Goal: Task Accomplishment & Management: Manage account settings

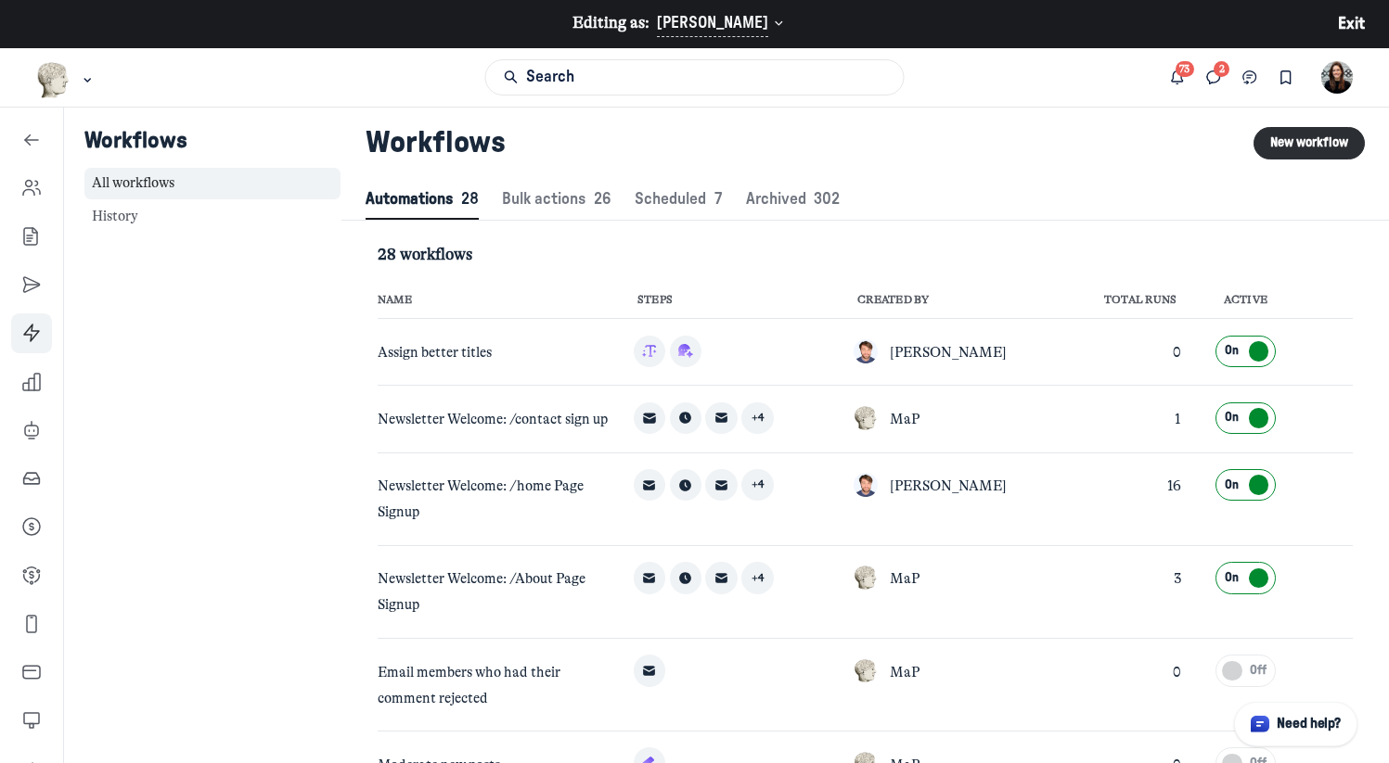
scroll to position [2524, 6818]
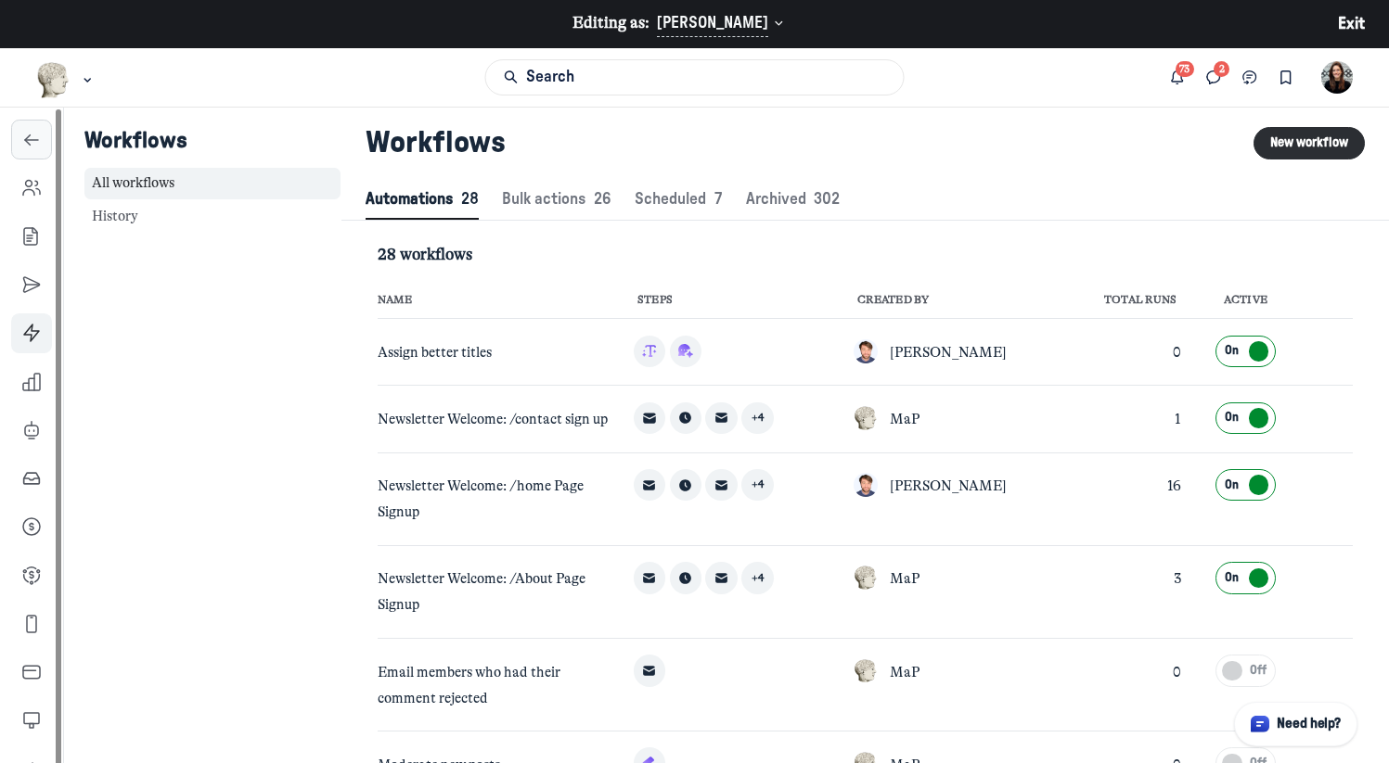
click at [45, 134] on link "Left Sidebar" at bounding box center [31, 140] width 41 height 41
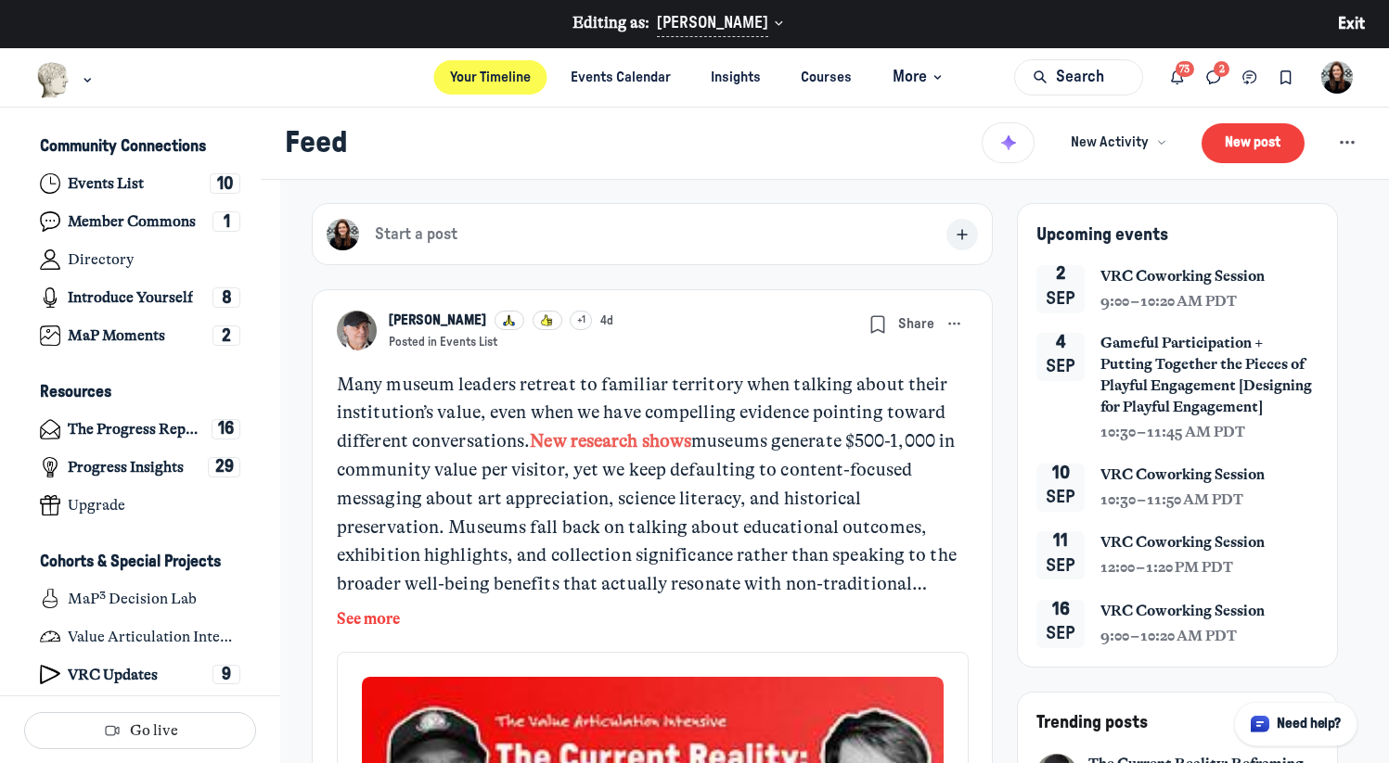
scroll to position [5024, 3646]
click at [85, 83] on icon "Main navigation bar" at bounding box center [87, 79] width 19 height 11
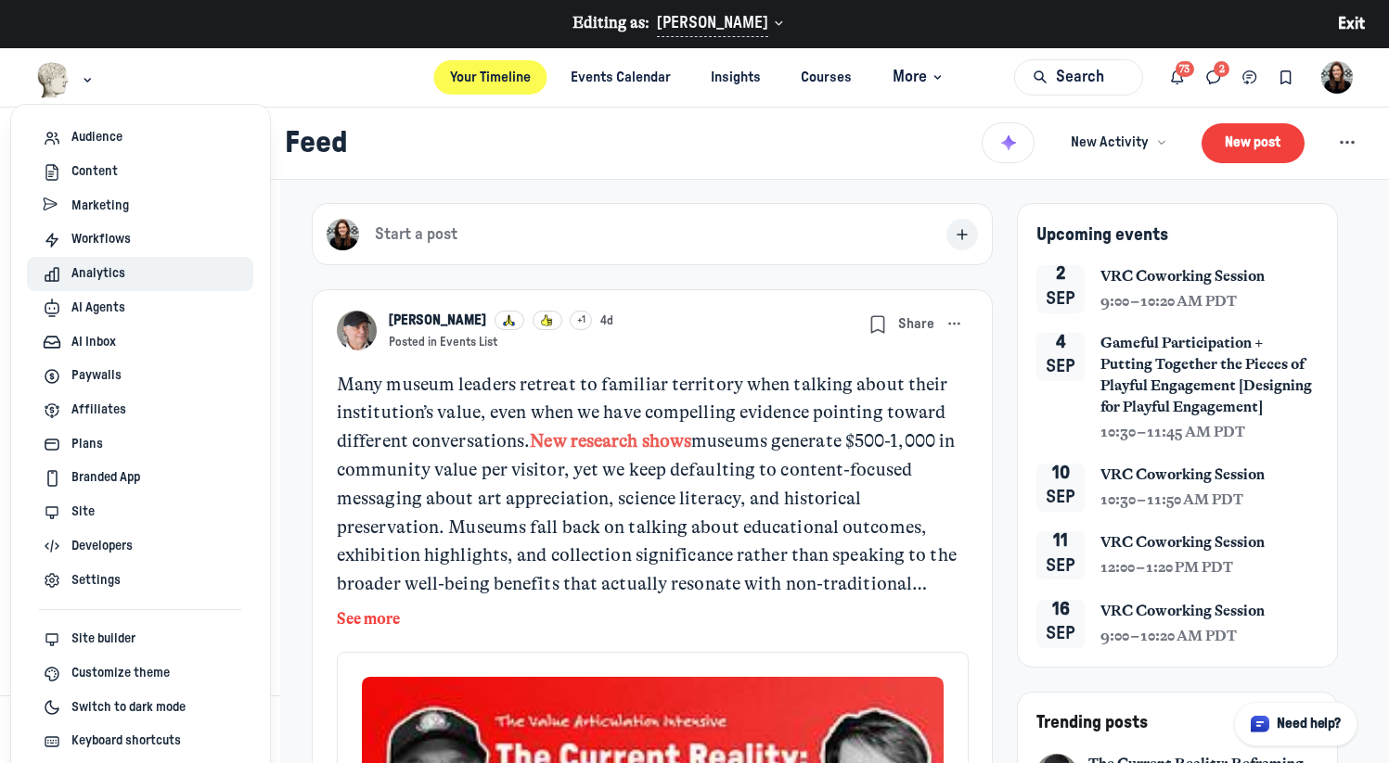
click at [89, 271] on span "Analytics" at bounding box center [98, 273] width 54 height 19
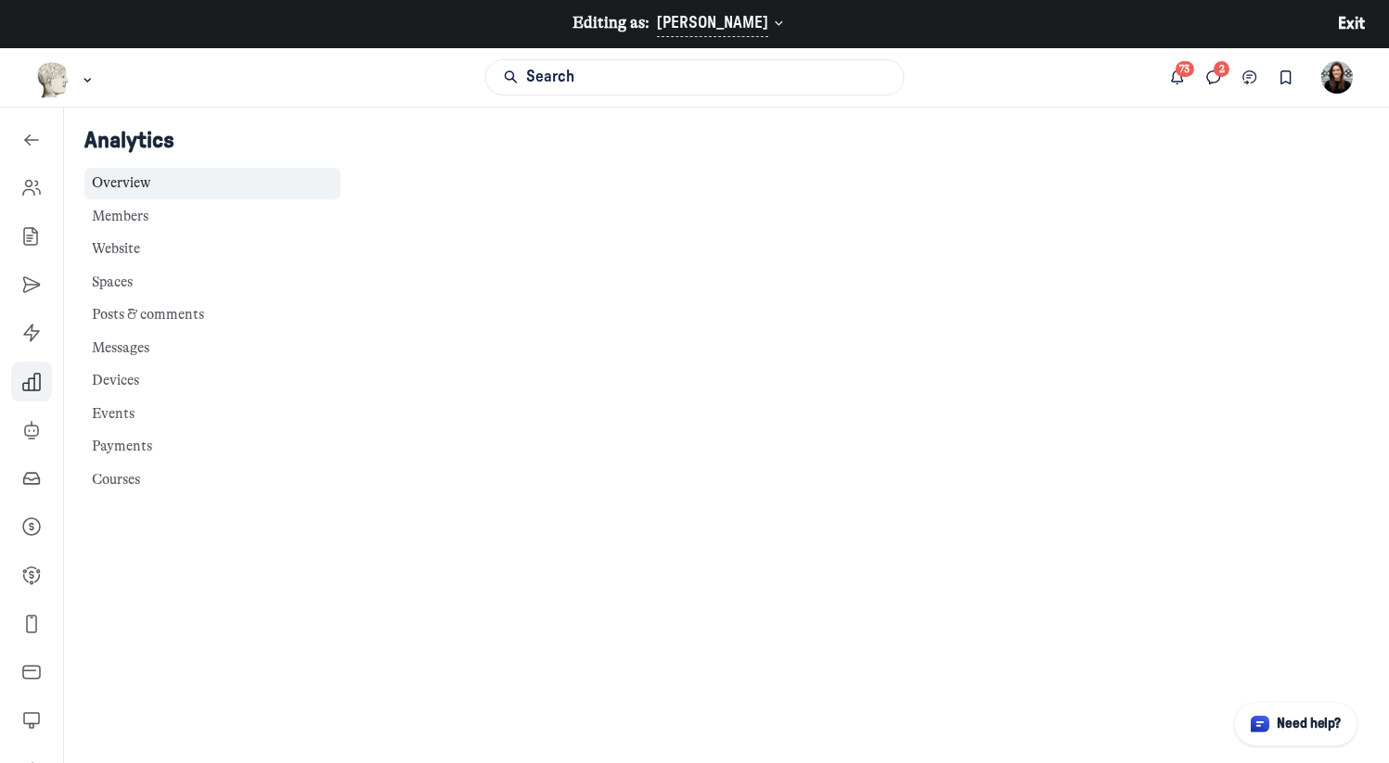
scroll to position [1680, 0]
click at [1267, 731] on icon "Circle support widget" at bounding box center [1259, 724] width 19 height 17
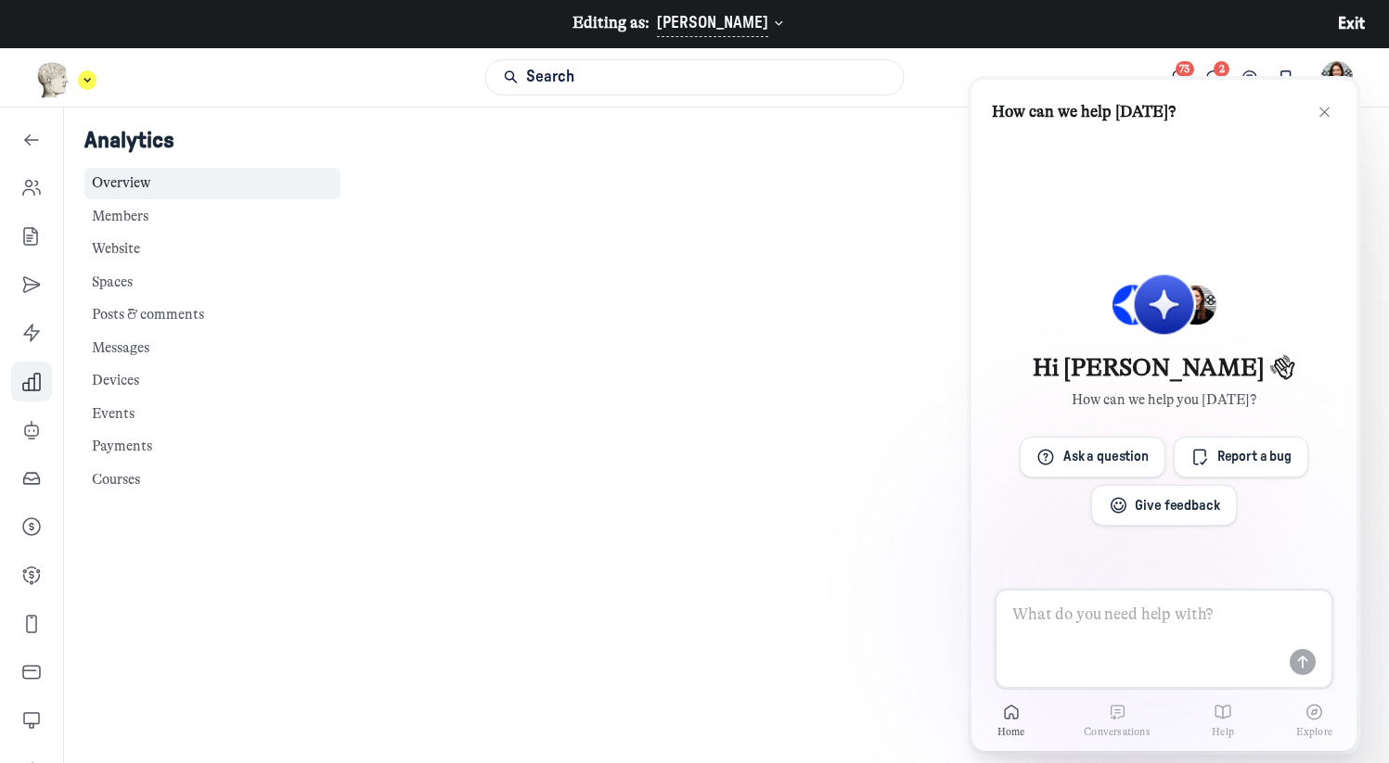
click at [89, 84] on icon "Main navigation bar" at bounding box center [87, 79] width 19 height 11
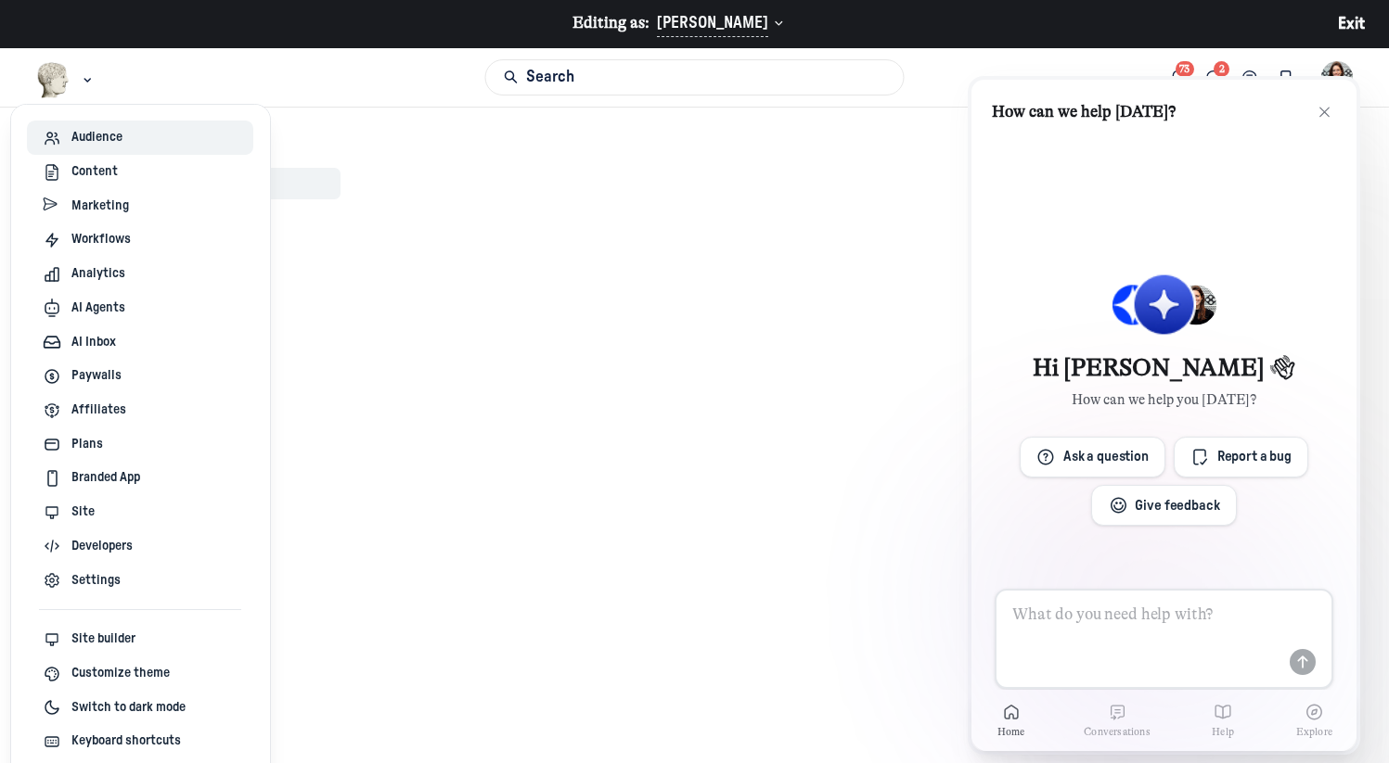
click at [86, 134] on span "Audience" at bounding box center [96, 137] width 51 height 19
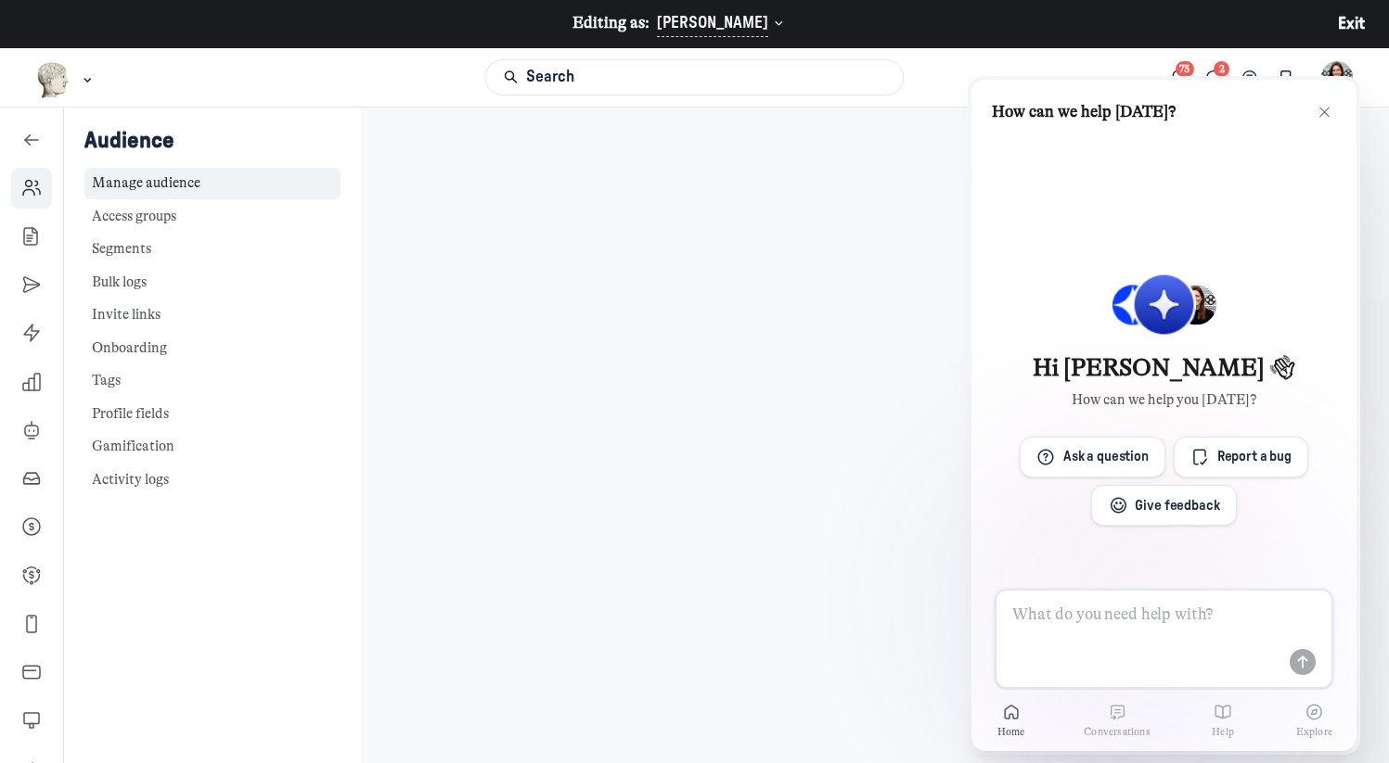
scroll to position [44, 0]
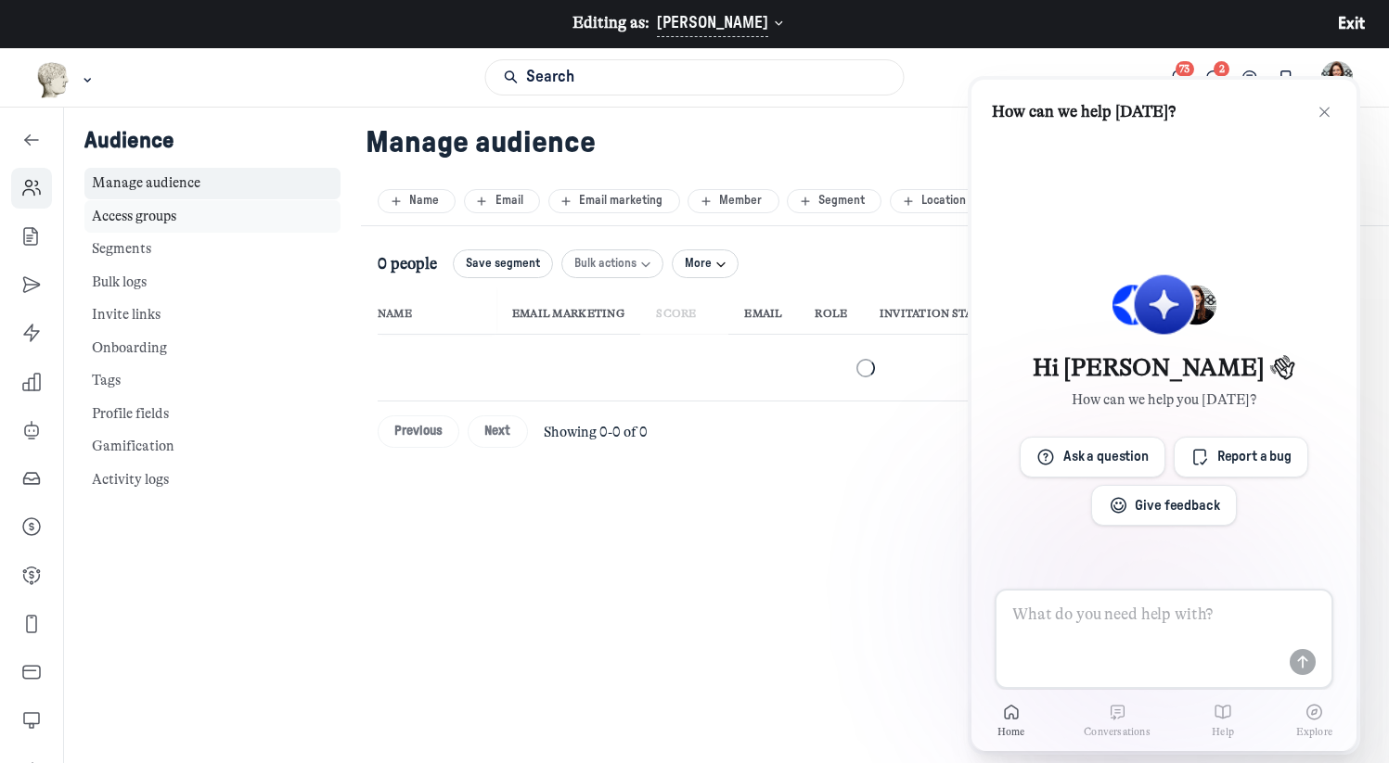
scroll to position [2520, 6674]
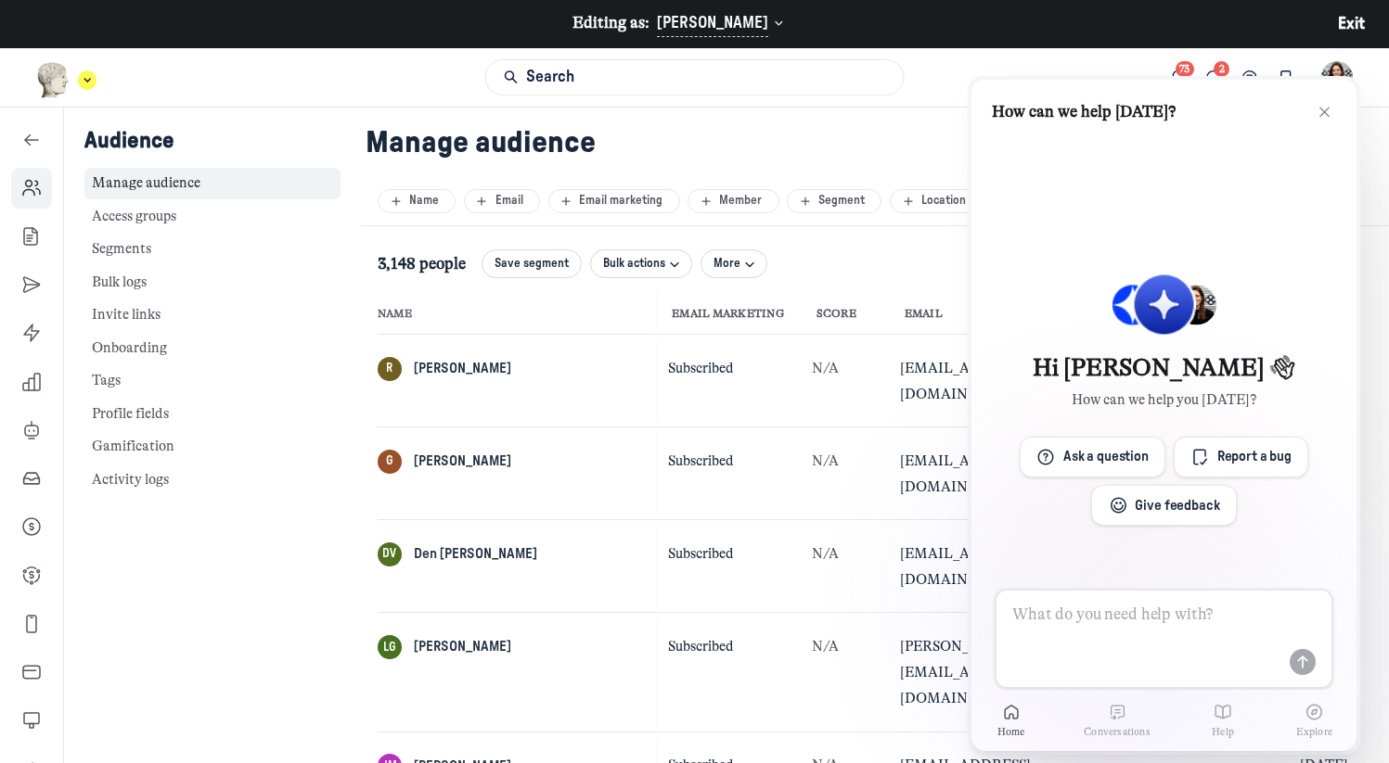
click at [66, 91] on img "Main navigation bar" at bounding box center [53, 80] width 34 height 36
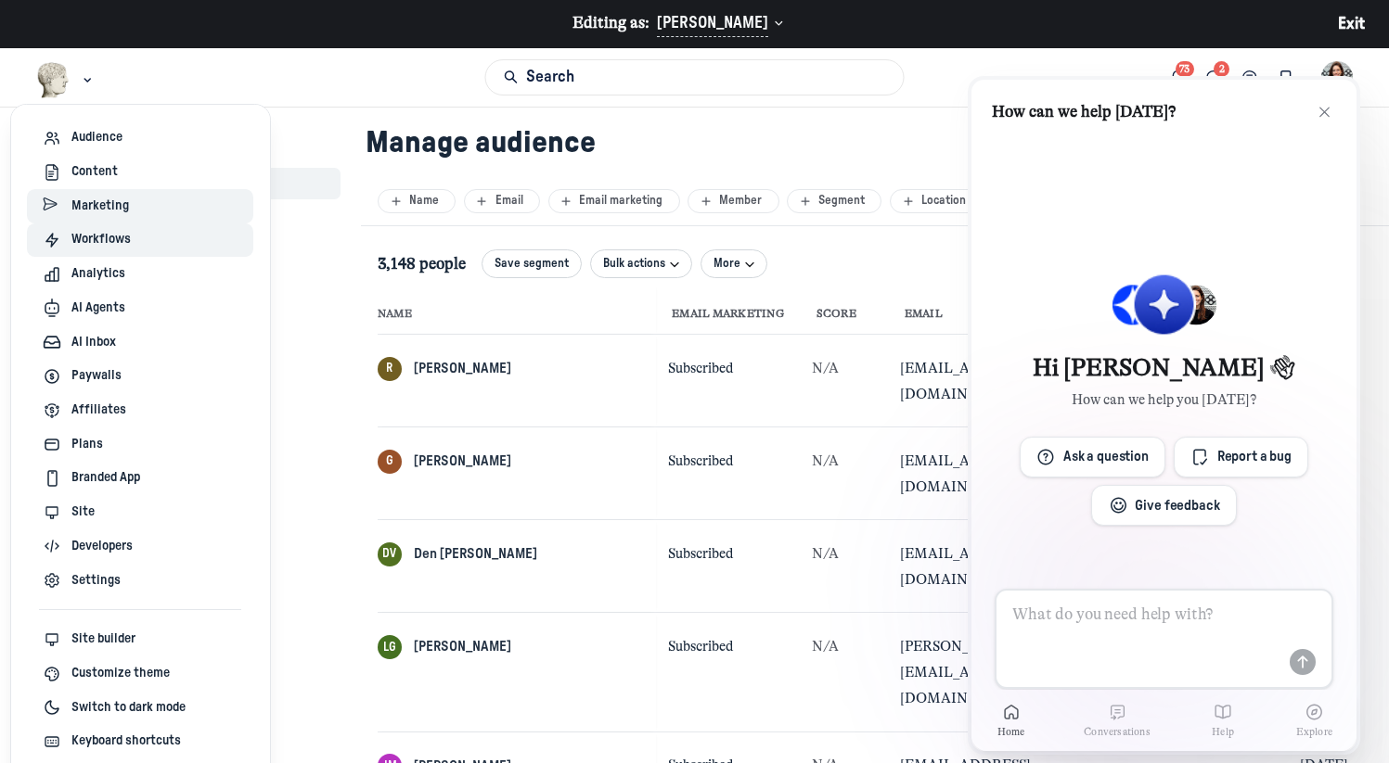
click at [93, 203] on span "Marketing" at bounding box center [100, 206] width 58 height 19
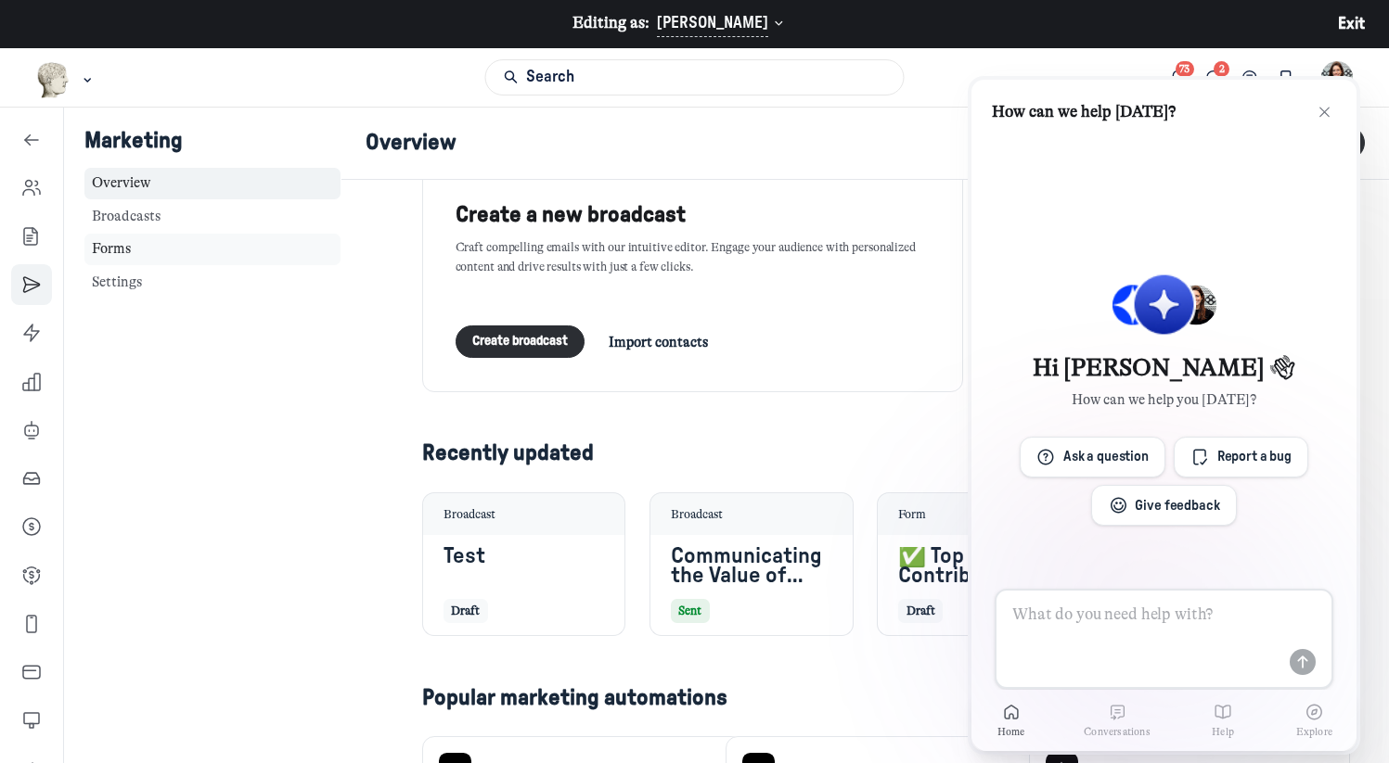
click at [107, 254] on link "Forms" at bounding box center [212, 250] width 256 height 32
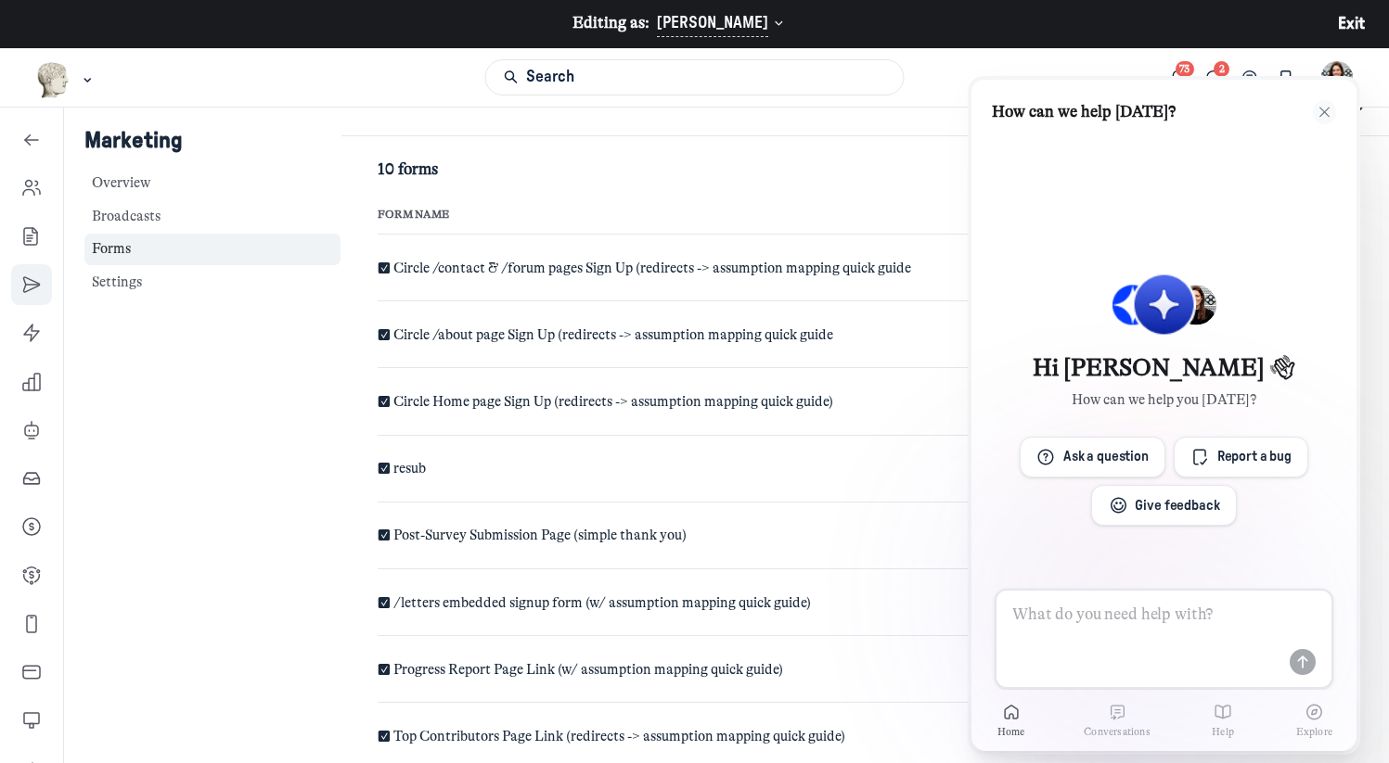
click at [1325, 107] on icon "button" at bounding box center [1324, 112] width 16 height 15
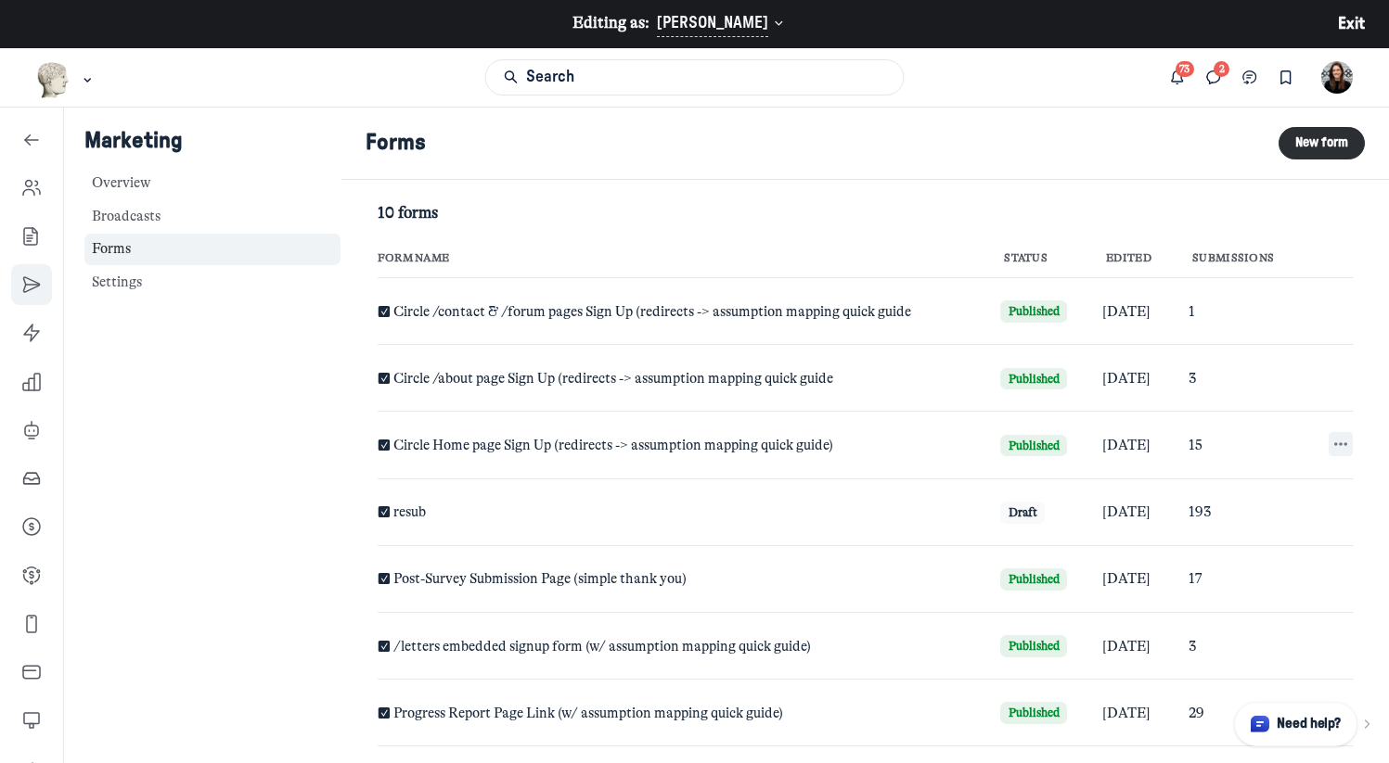
click at [1331, 445] on icon "button" at bounding box center [1340, 444] width 19 height 19
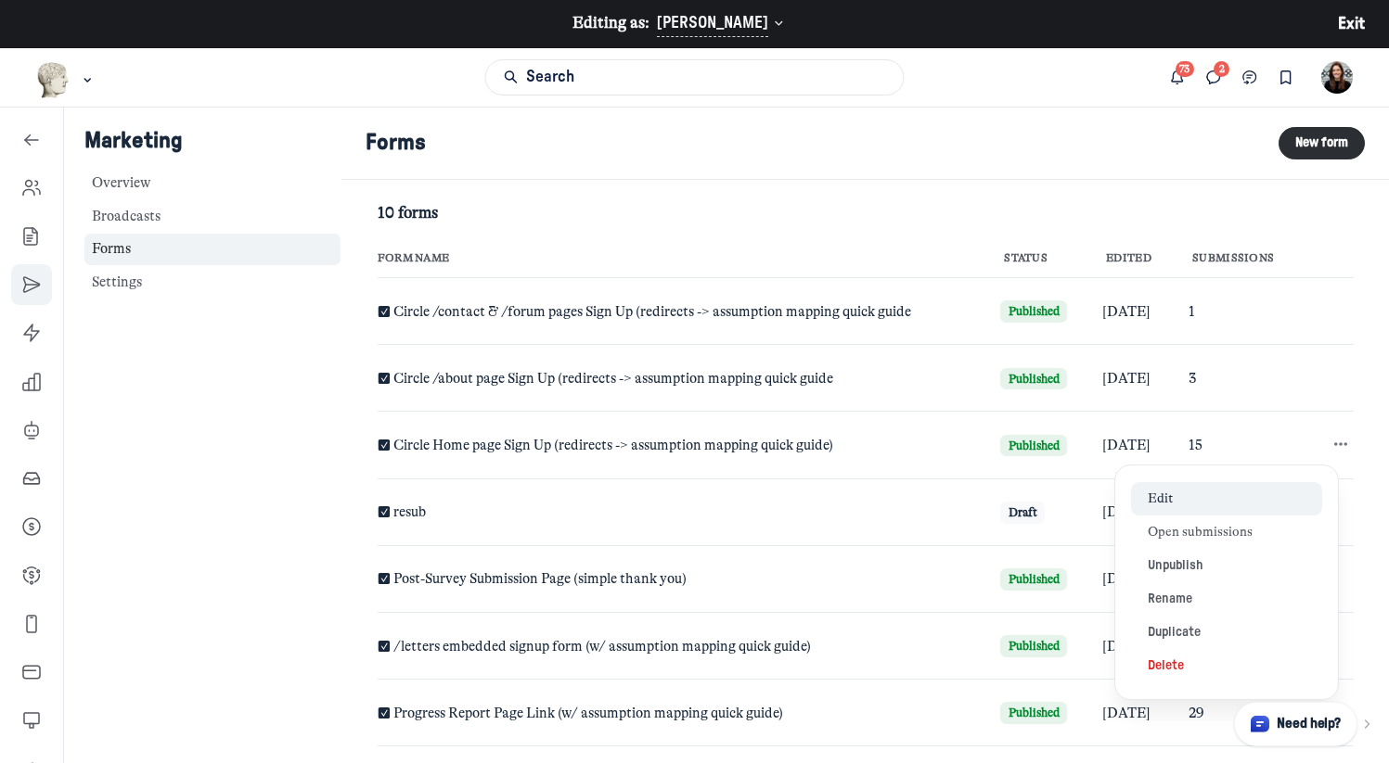
click at [1212, 494] on link "Edit" at bounding box center [1226, 498] width 190 height 33
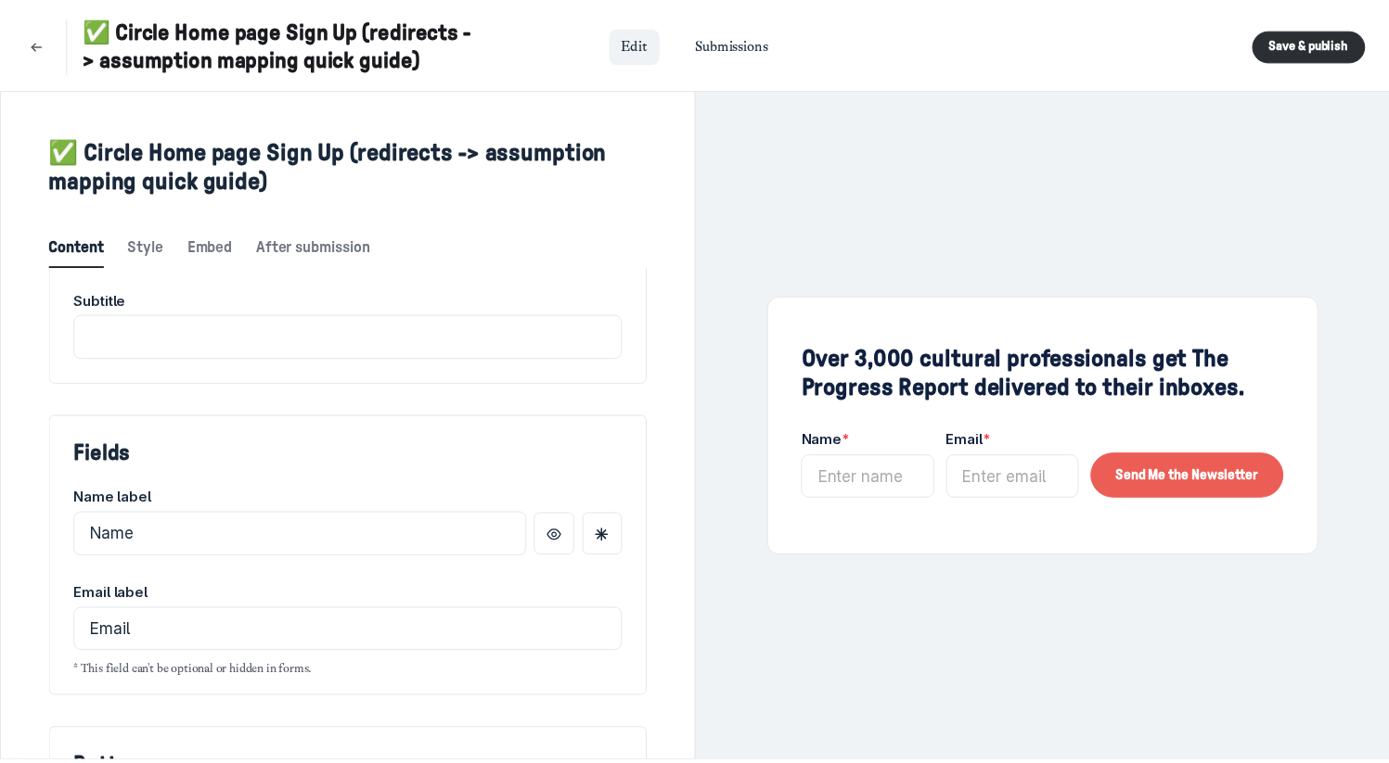
scroll to position [166, 0]
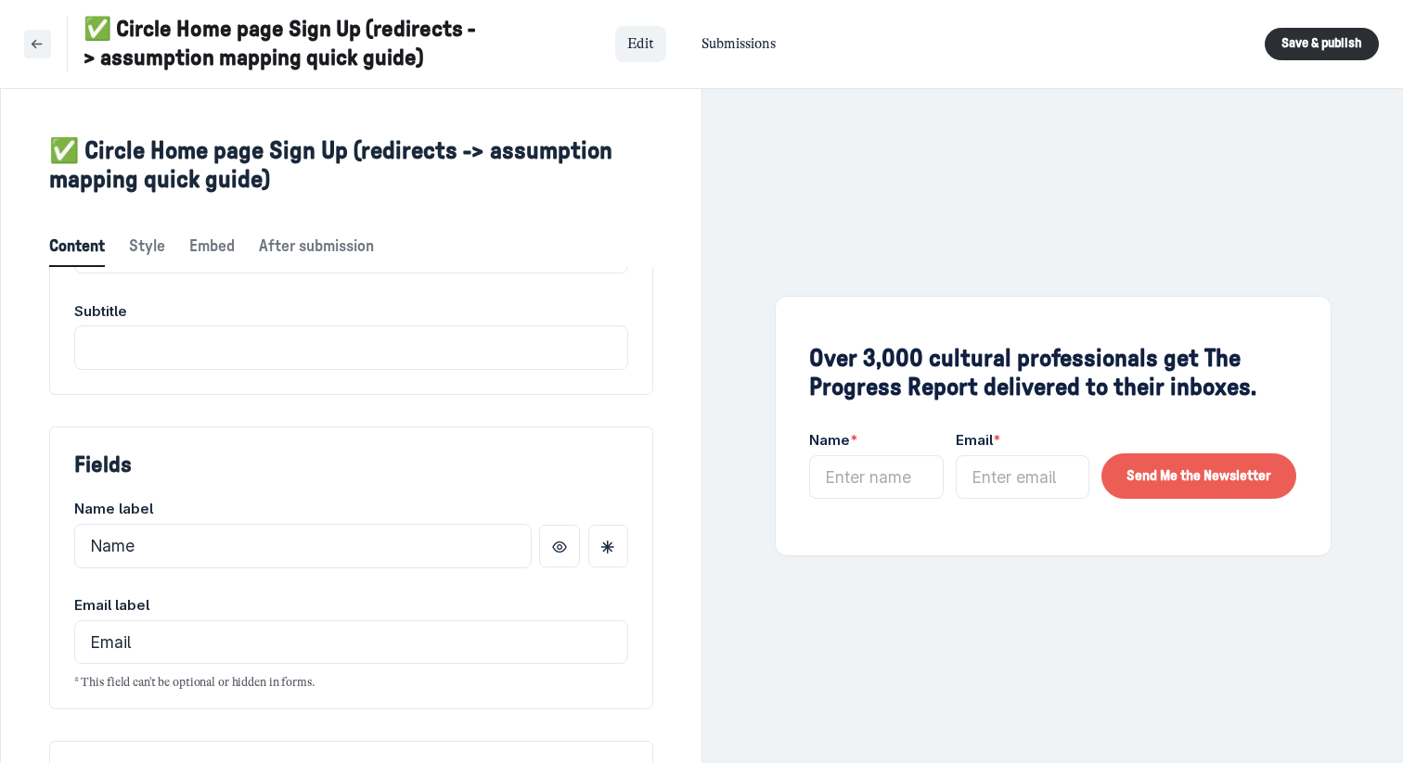
click at [37, 43] on use "Back to forms list" at bounding box center [37, 43] width 10 height 7
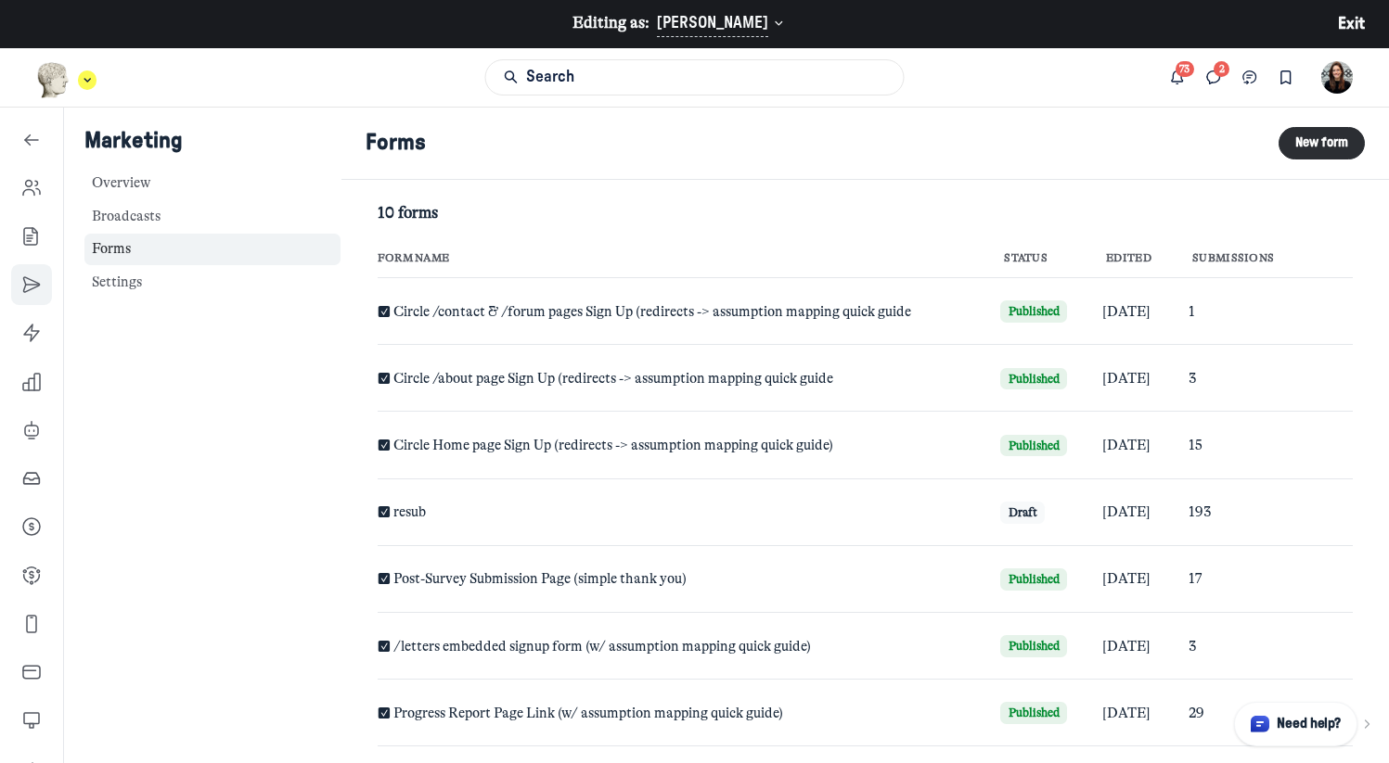
click at [89, 75] on icon "Main navigation bar" at bounding box center [87, 79] width 19 height 11
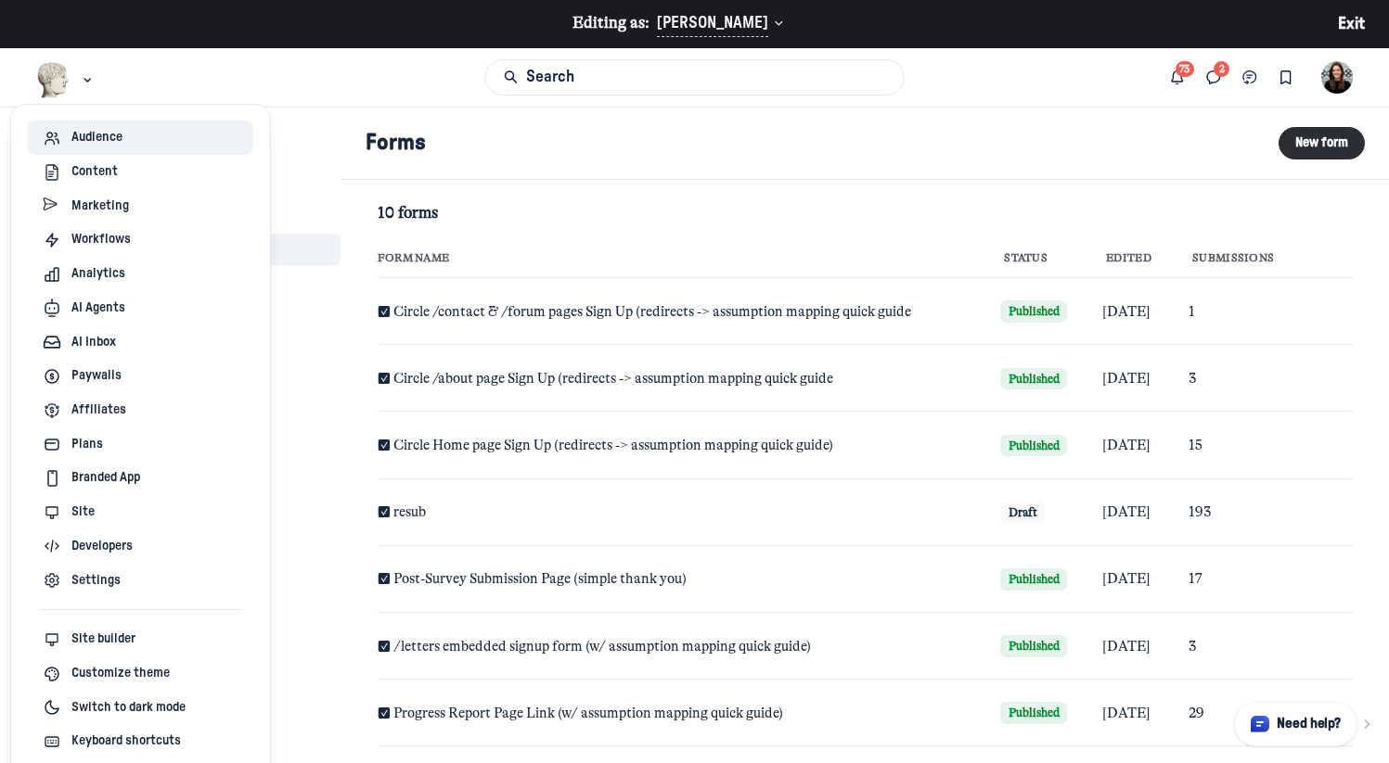
click at [83, 132] on span "Audience" at bounding box center [96, 137] width 51 height 19
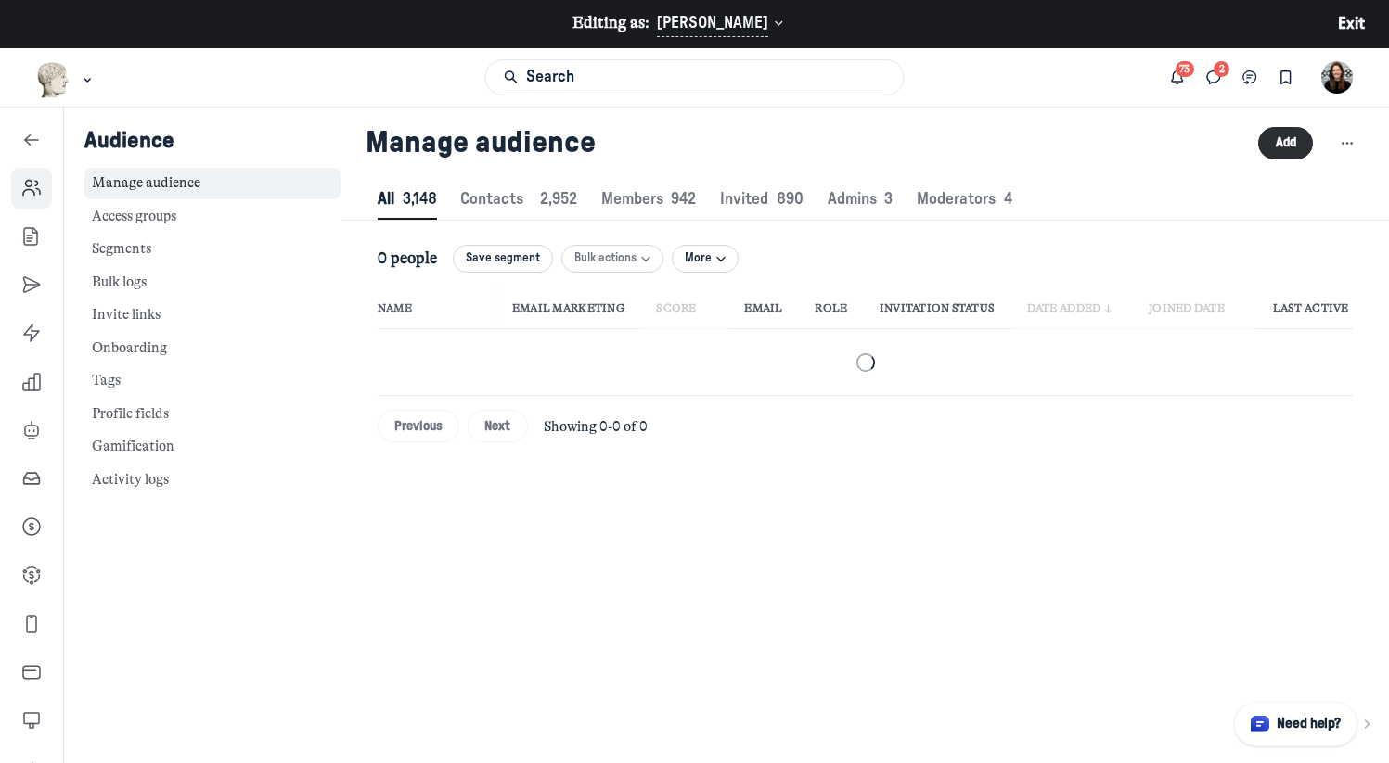
scroll to position [2520, 6674]
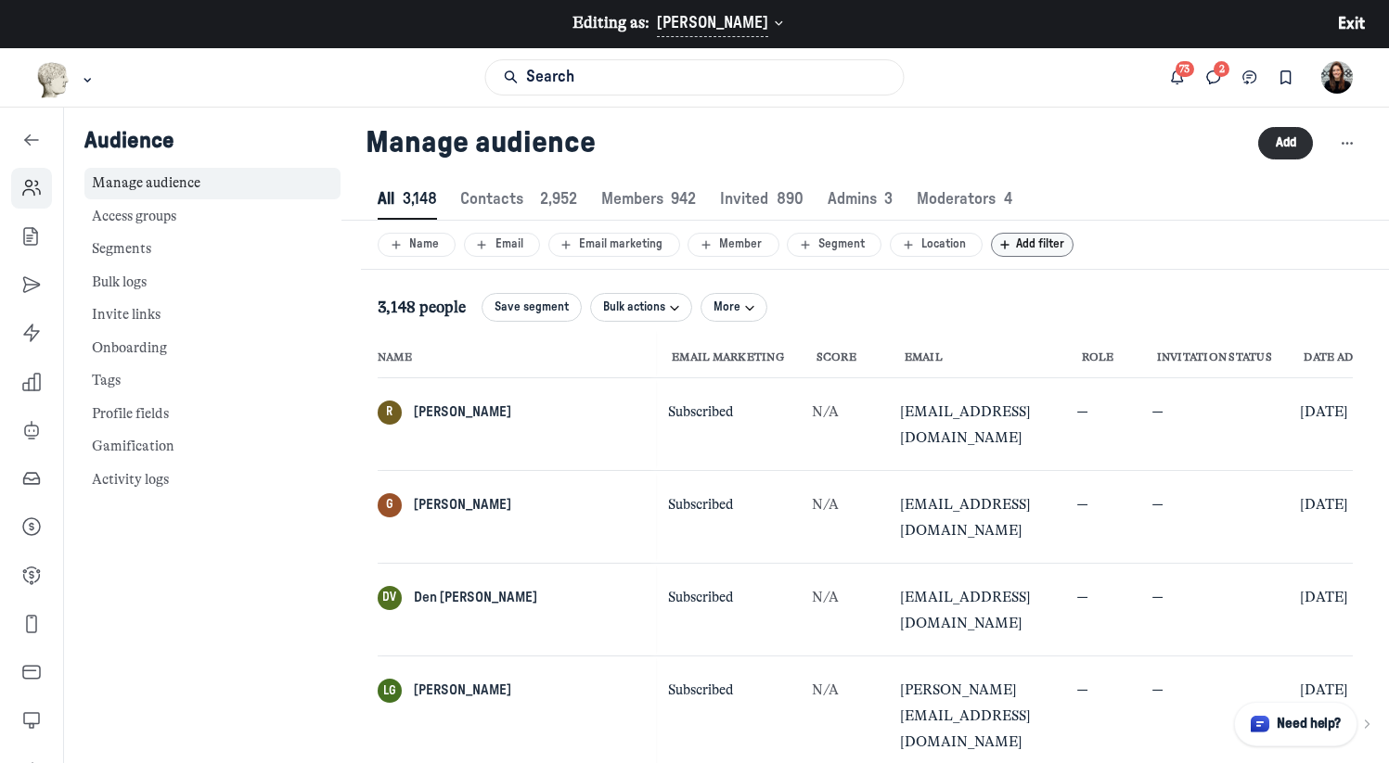
click at [1016, 244] on span "Add filter" at bounding box center [1044, 244] width 57 height 12
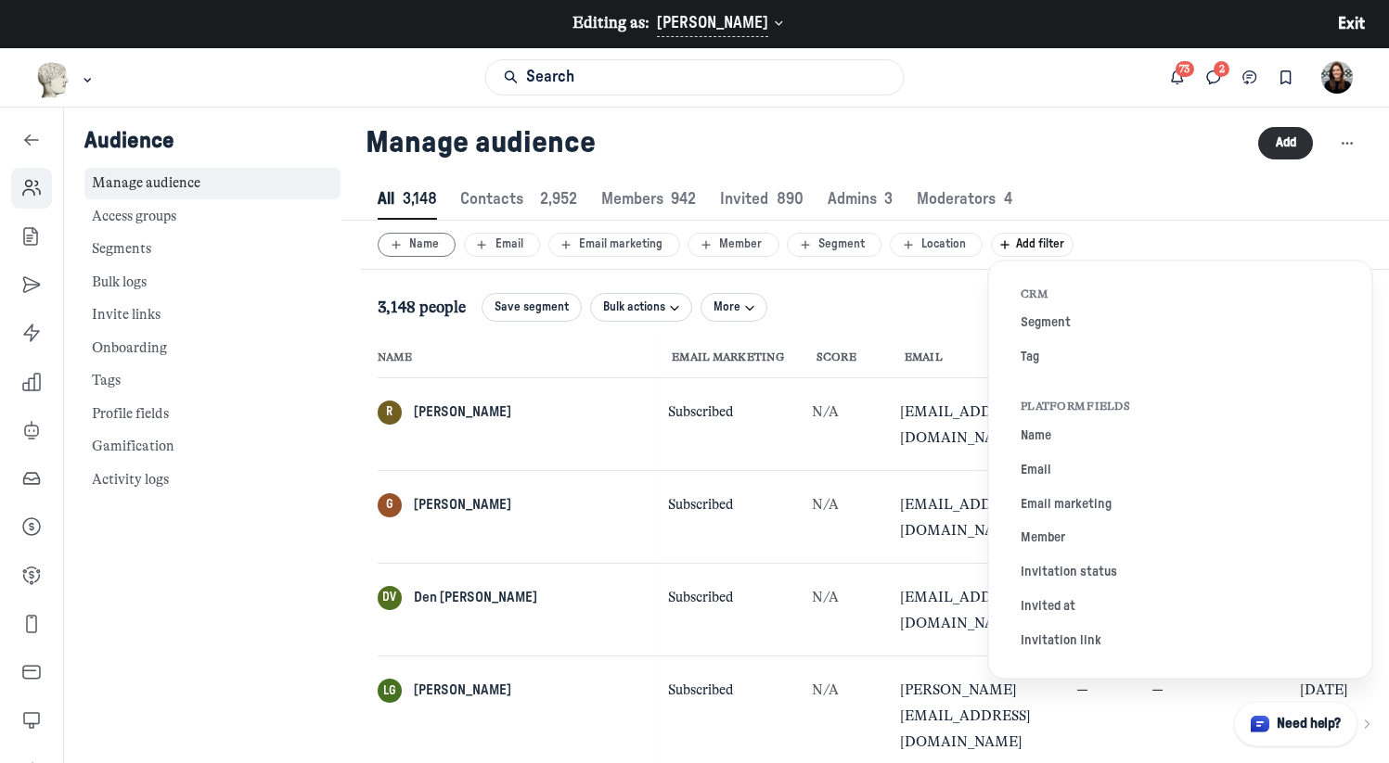
click at [438, 249] on div "Name" at bounding box center [417, 245] width 60 height 16
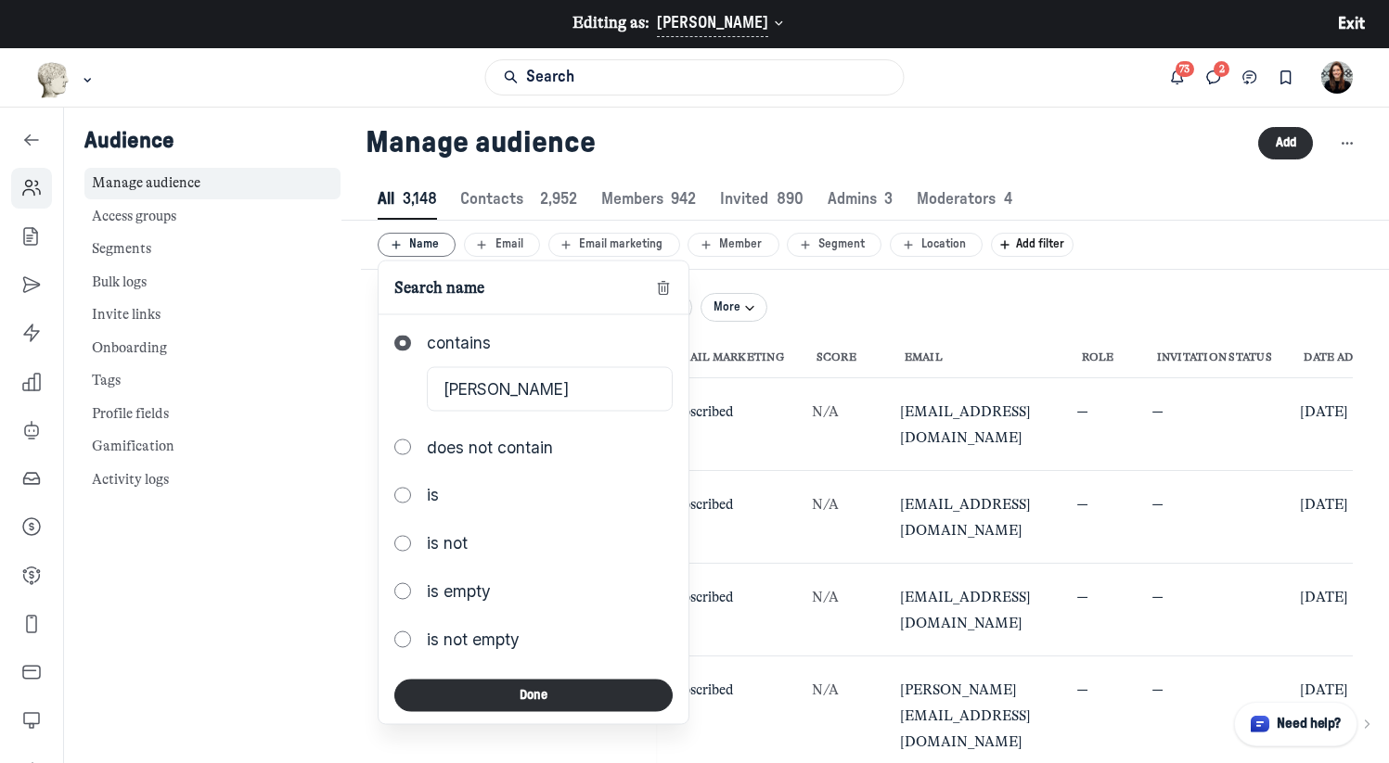
type input "[PERSON_NAME]"
click button "Done" at bounding box center [532, 696] width 277 height 32
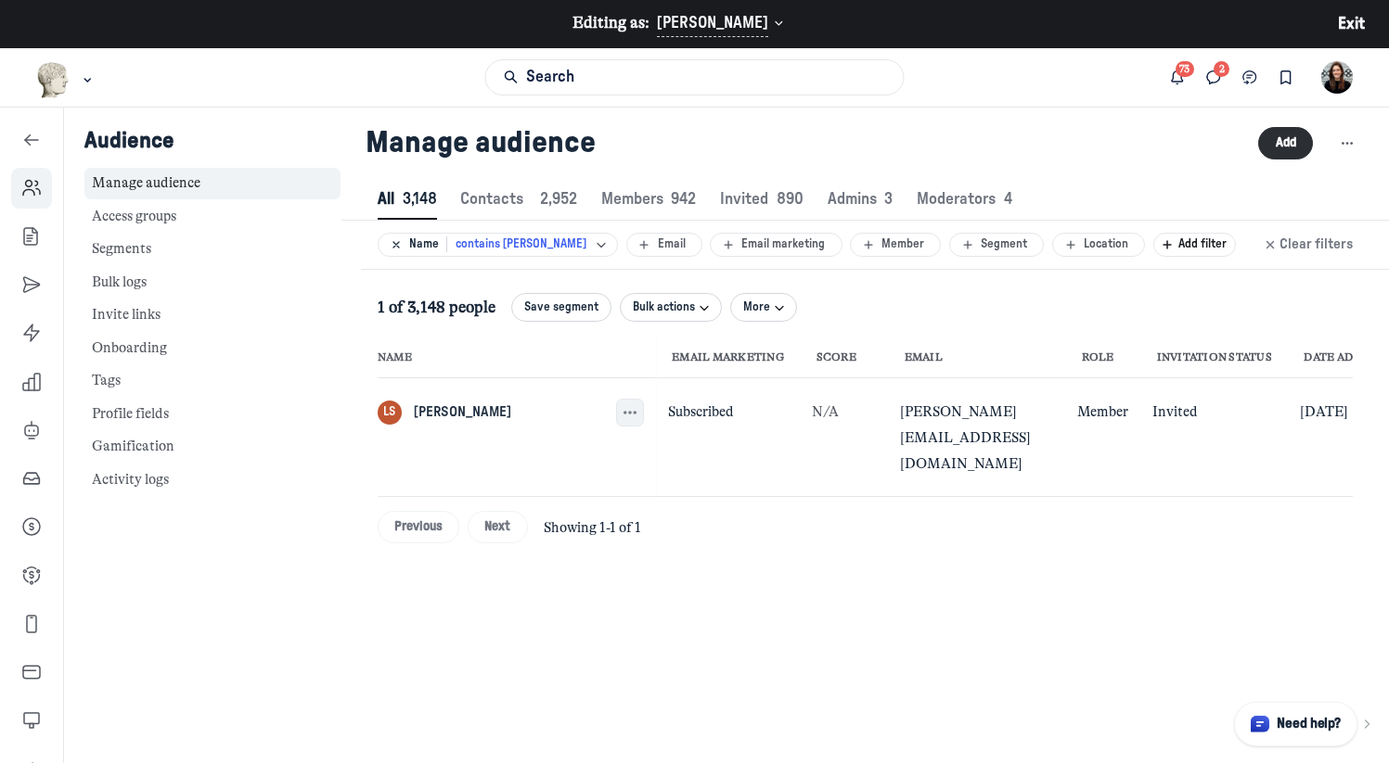
click at [621, 413] on icon "button" at bounding box center [630, 413] width 19 height 19
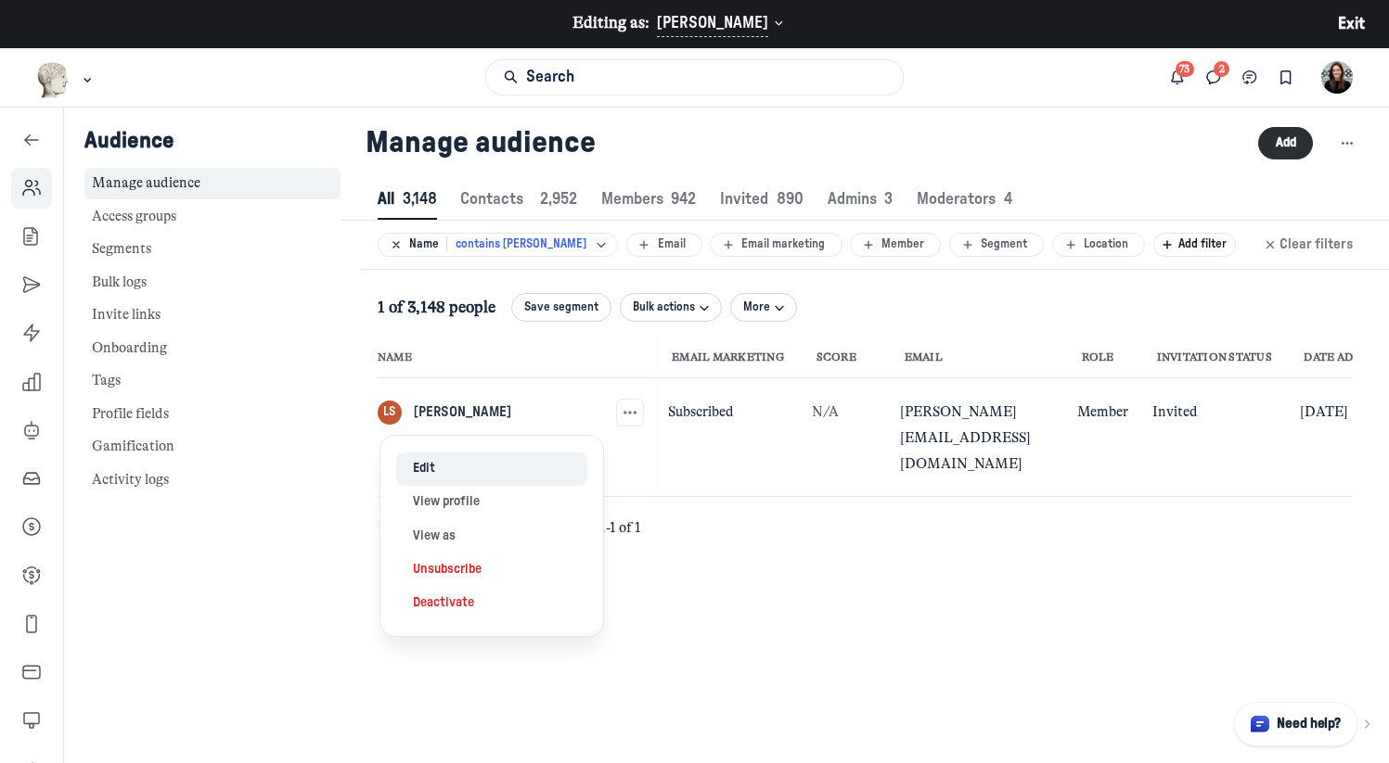
click at [525, 472] on button "Edit" at bounding box center [491, 469] width 190 height 33
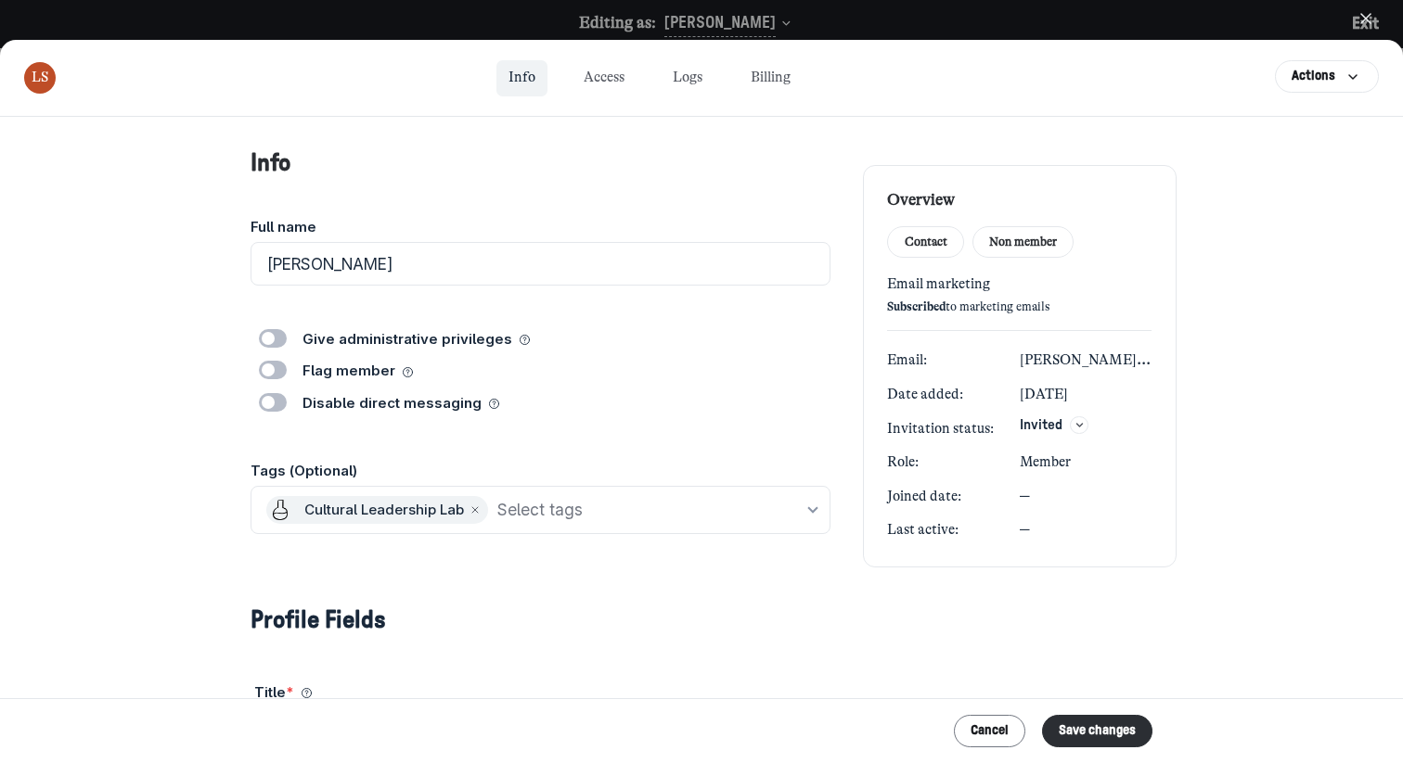
click at [1073, 430] on icon "button" at bounding box center [1079, 424] width 12 height 11
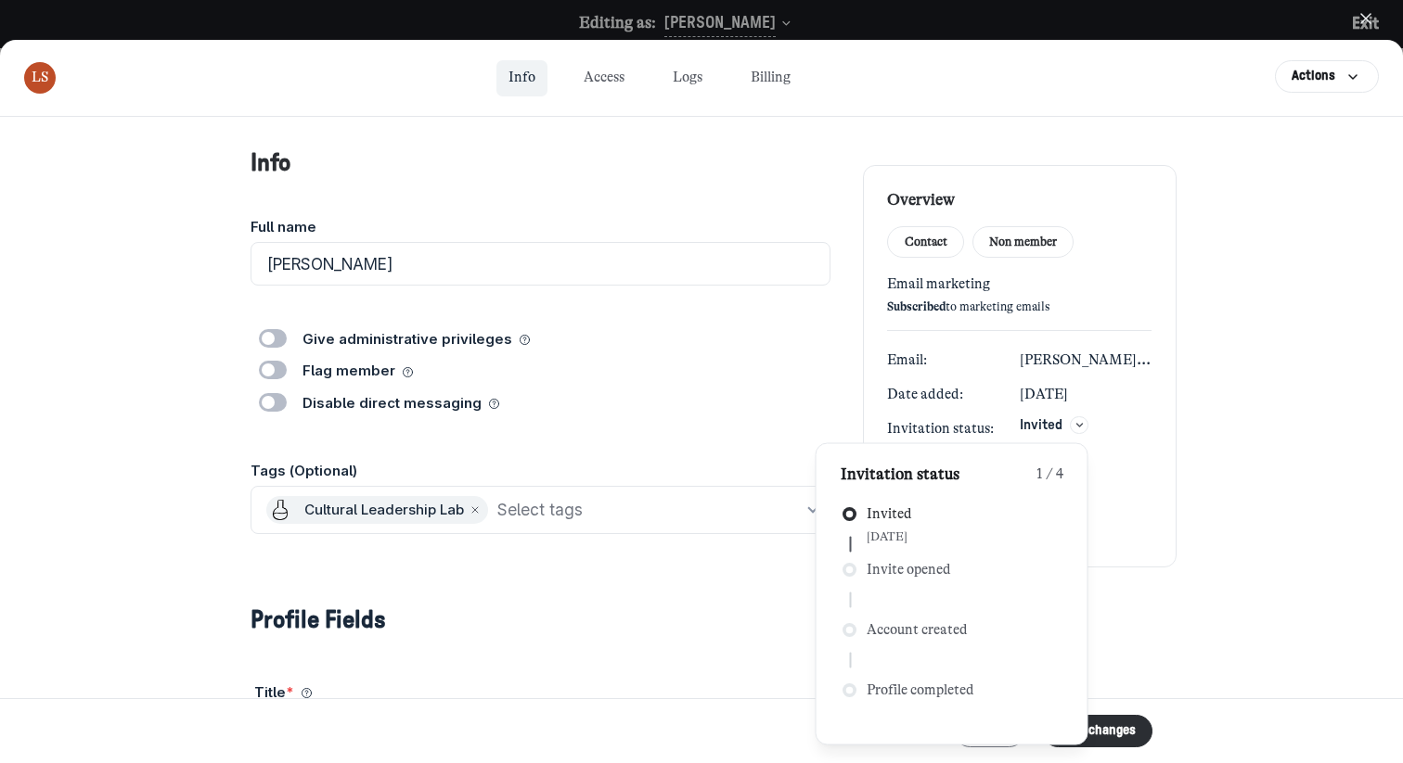
click at [920, 23] on div at bounding box center [701, 381] width 1403 height 763
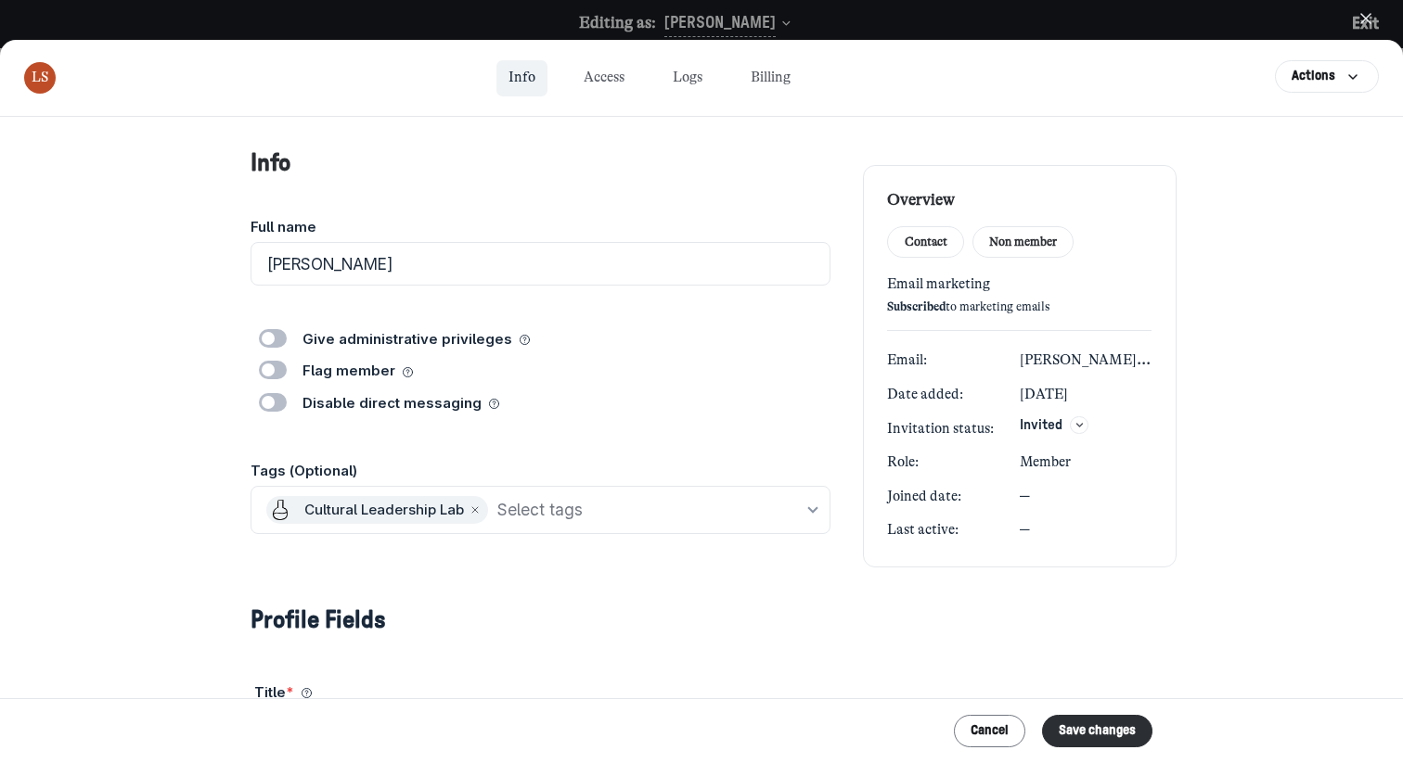
click at [1359, 18] on icon "button" at bounding box center [1365, 18] width 19 height 19
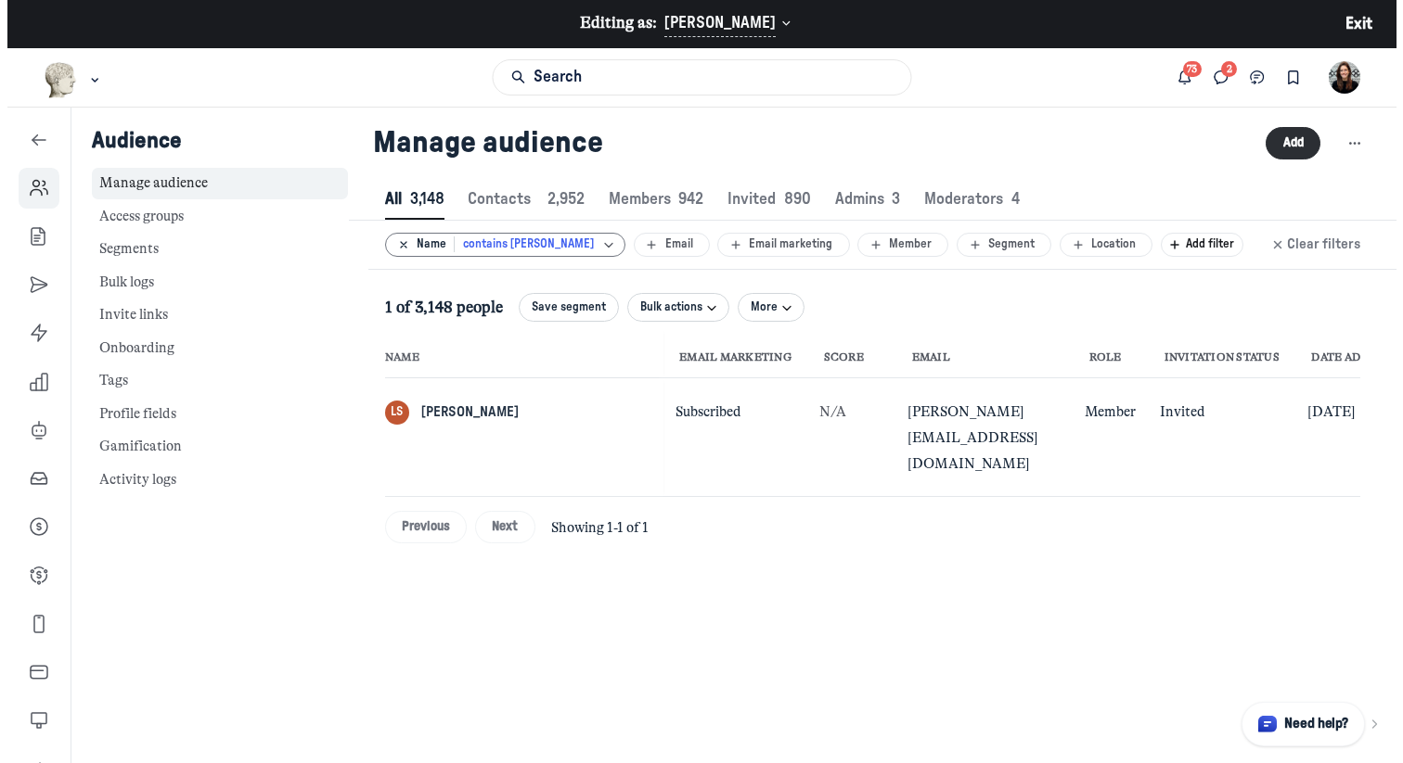
scroll to position [2520, 6674]
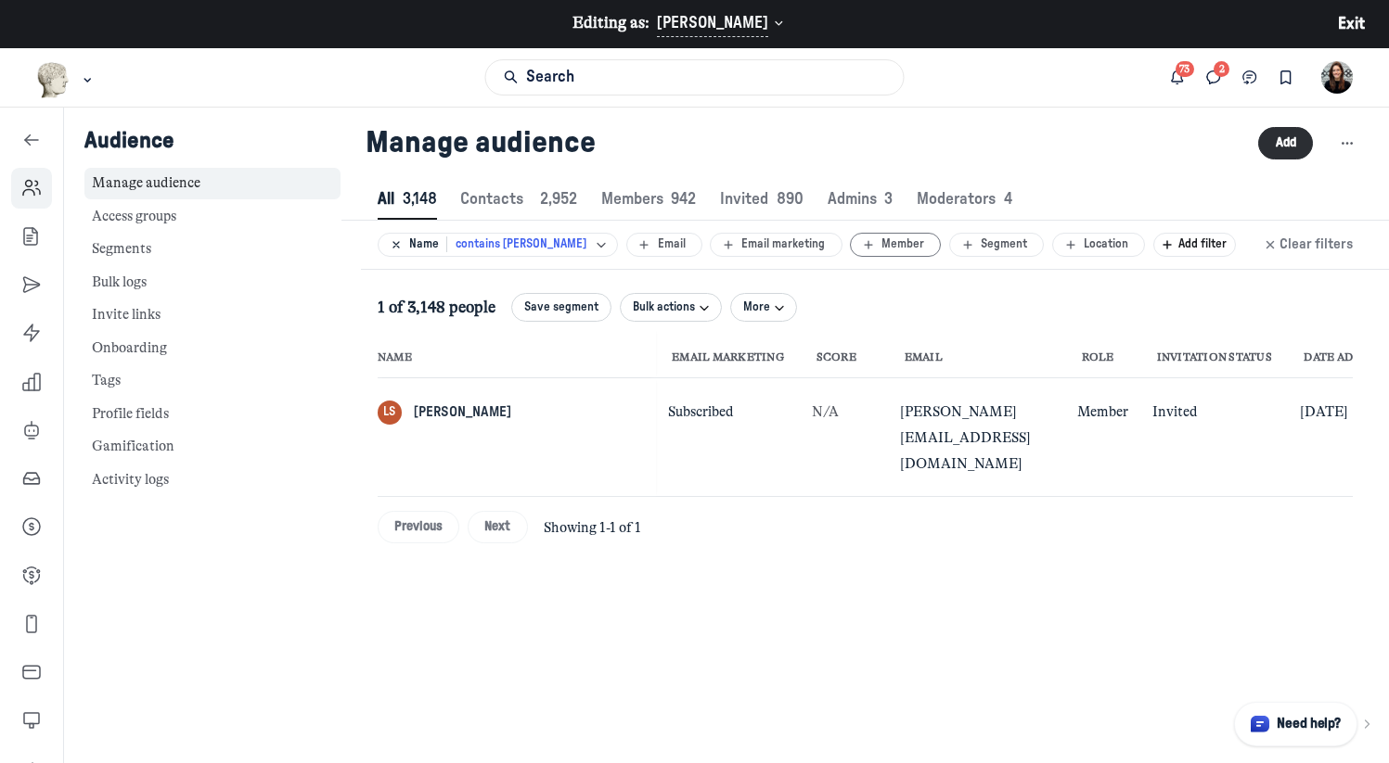
click at [879, 242] on div "Member" at bounding box center [895, 245] width 73 height 16
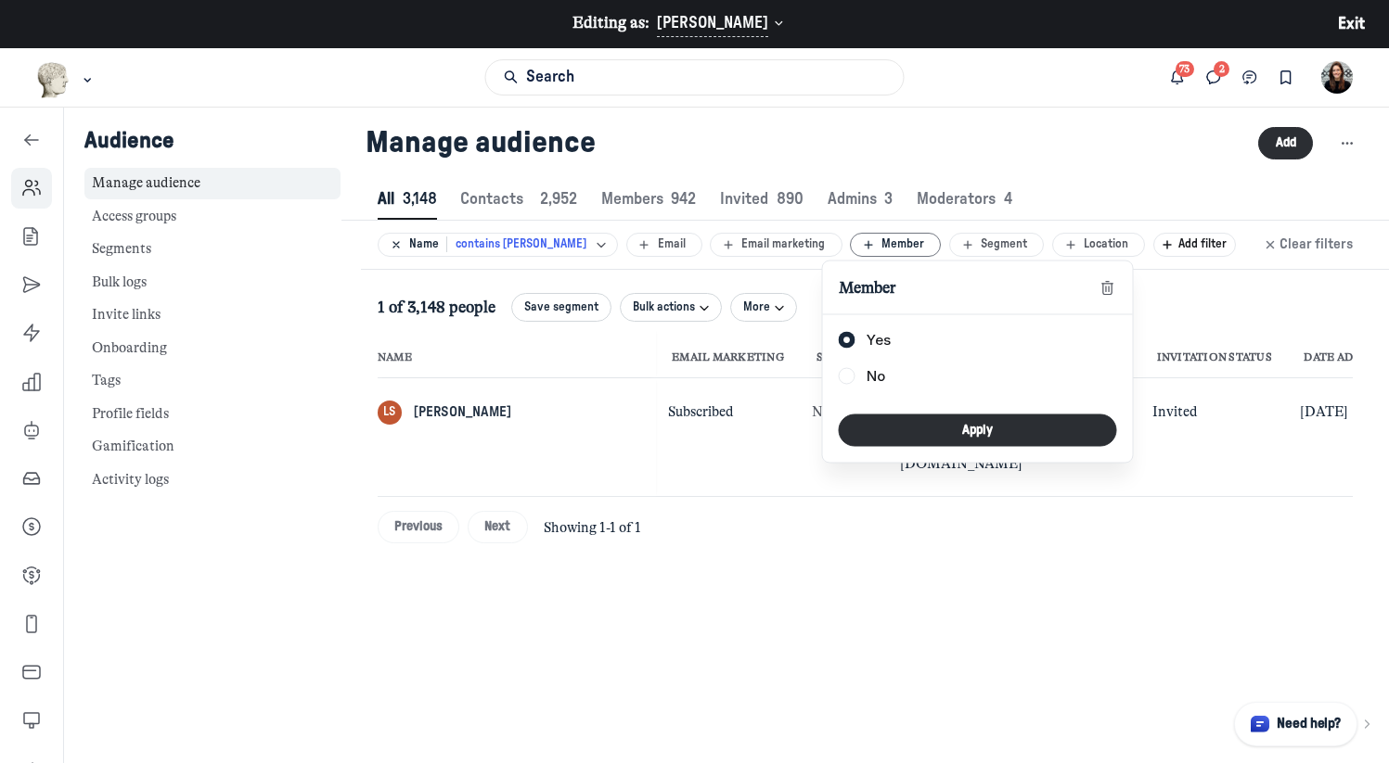
click at [855, 114] on div "Manage audience Add" at bounding box center [864, 144] width 1047 height 72
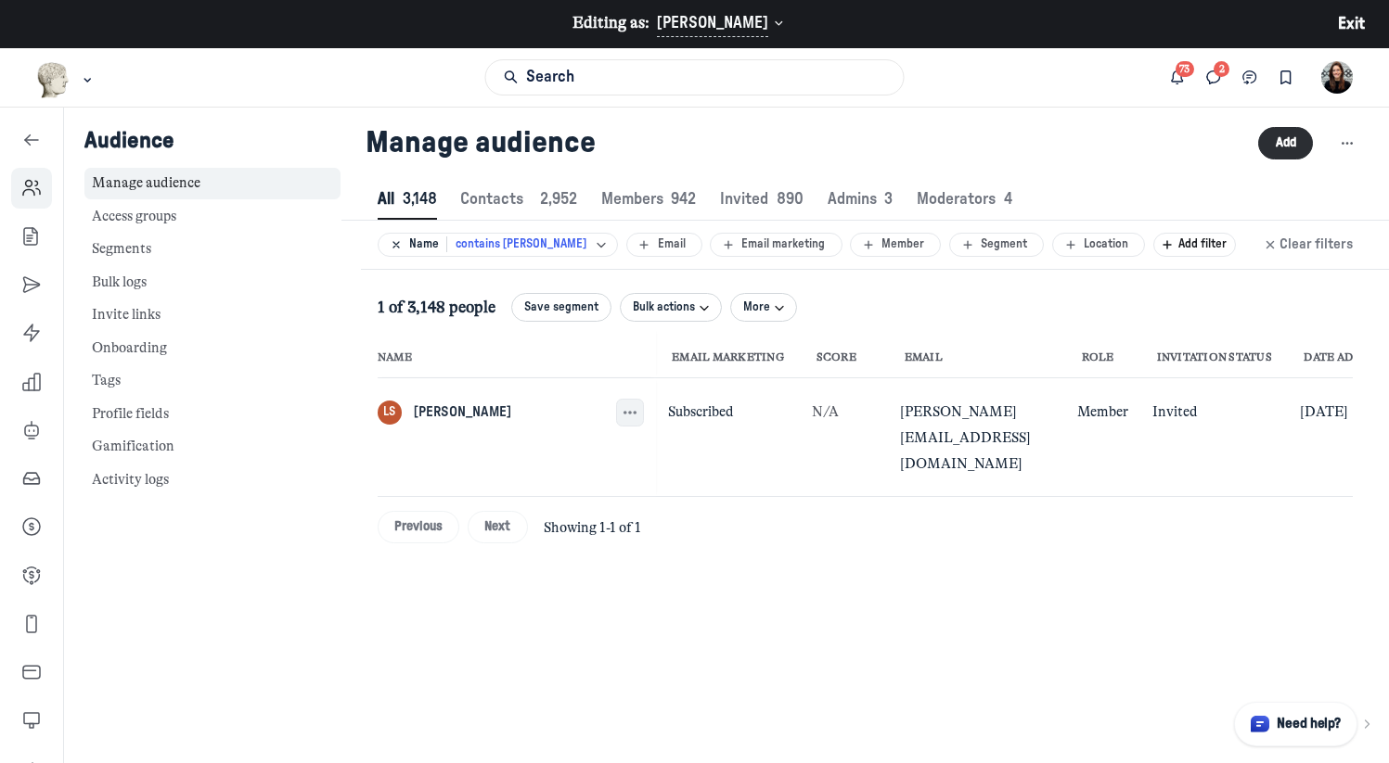
click at [621, 416] on icon "button" at bounding box center [630, 413] width 19 height 19
click at [497, 492] on button "View profile" at bounding box center [491, 502] width 190 height 33
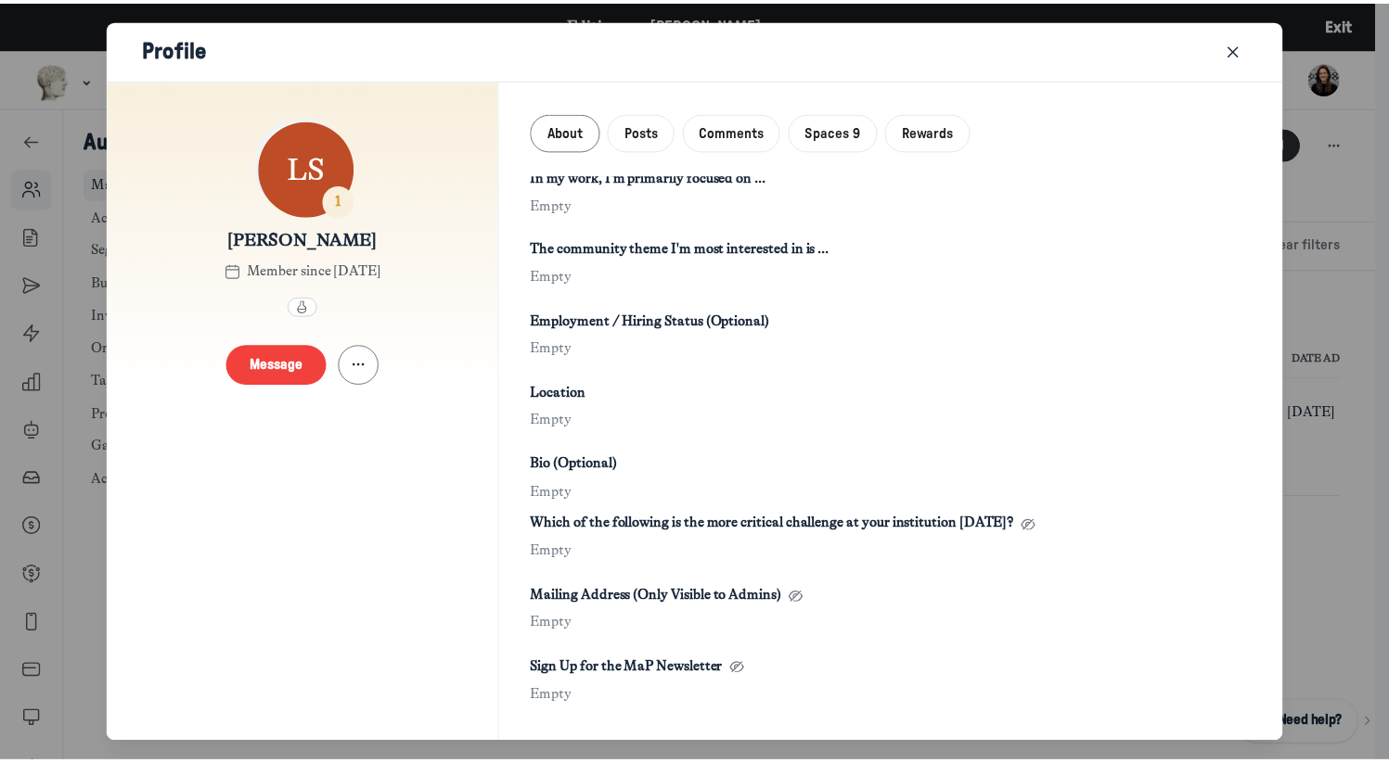
scroll to position [539, 0]
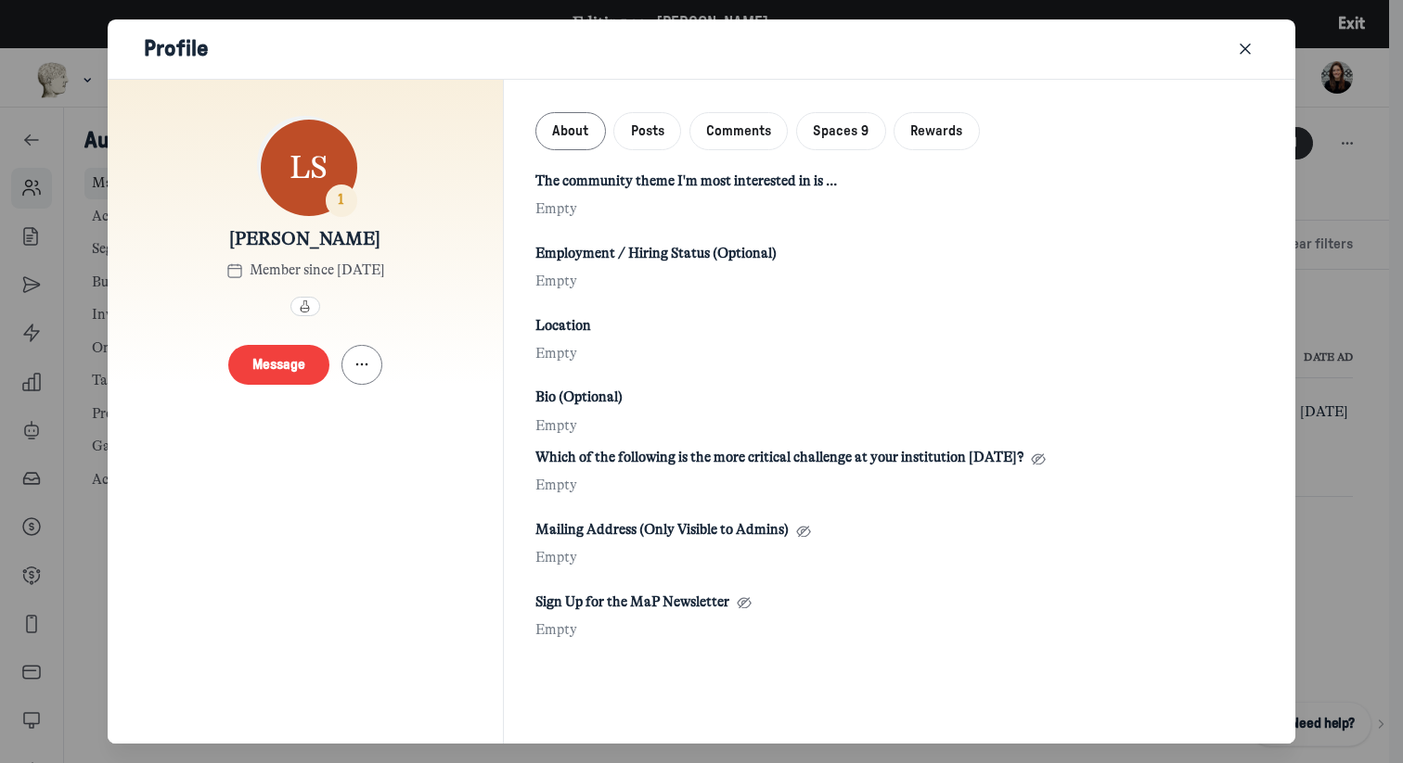
click at [1237, 41] on icon "Close" at bounding box center [1245, 49] width 19 height 20
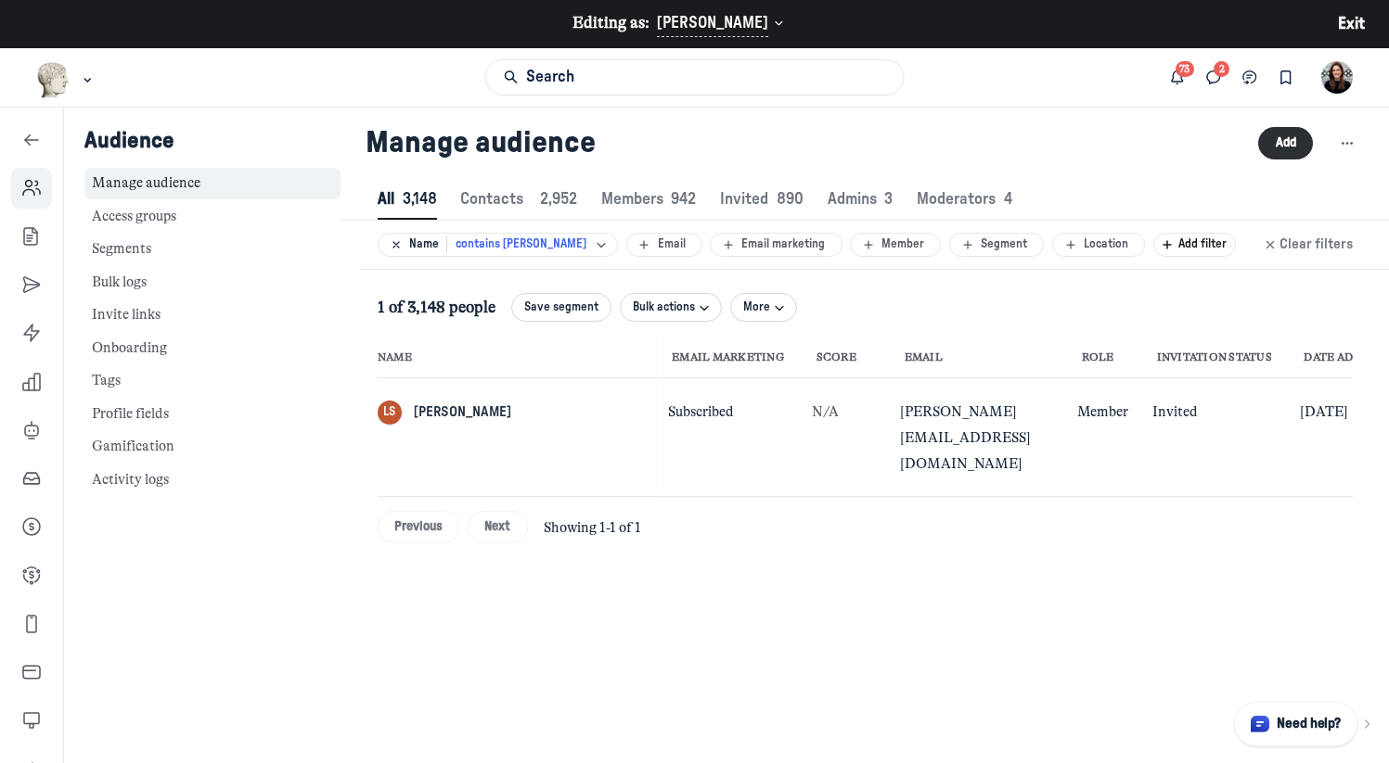
scroll to position [2520, 6674]
click at [621, 414] on icon "button" at bounding box center [630, 413] width 19 height 19
drag, startPoint x: 699, startPoint y: 414, endPoint x: 629, endPoint y: 410, distance: 69.7
click at [656, 410] on td "Subscribed" at bounding box center [728, 437] width 144 height 119
click at [503, 206] on span "Contacts 2,952" at bounding box center [518, 199] width 116 height 16
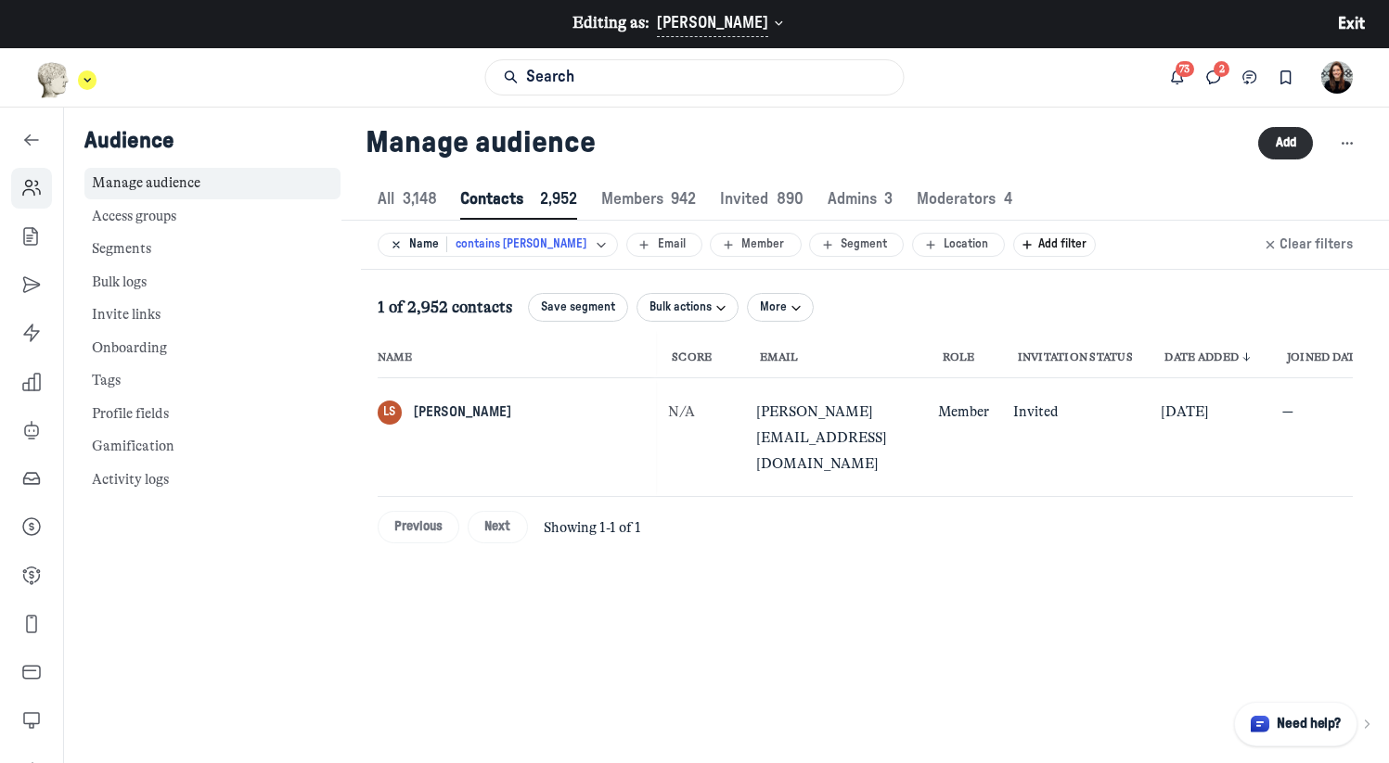
click at [83, 90] on div "Main navigation bar" at bounding box center [66, 80] width 60 height 36
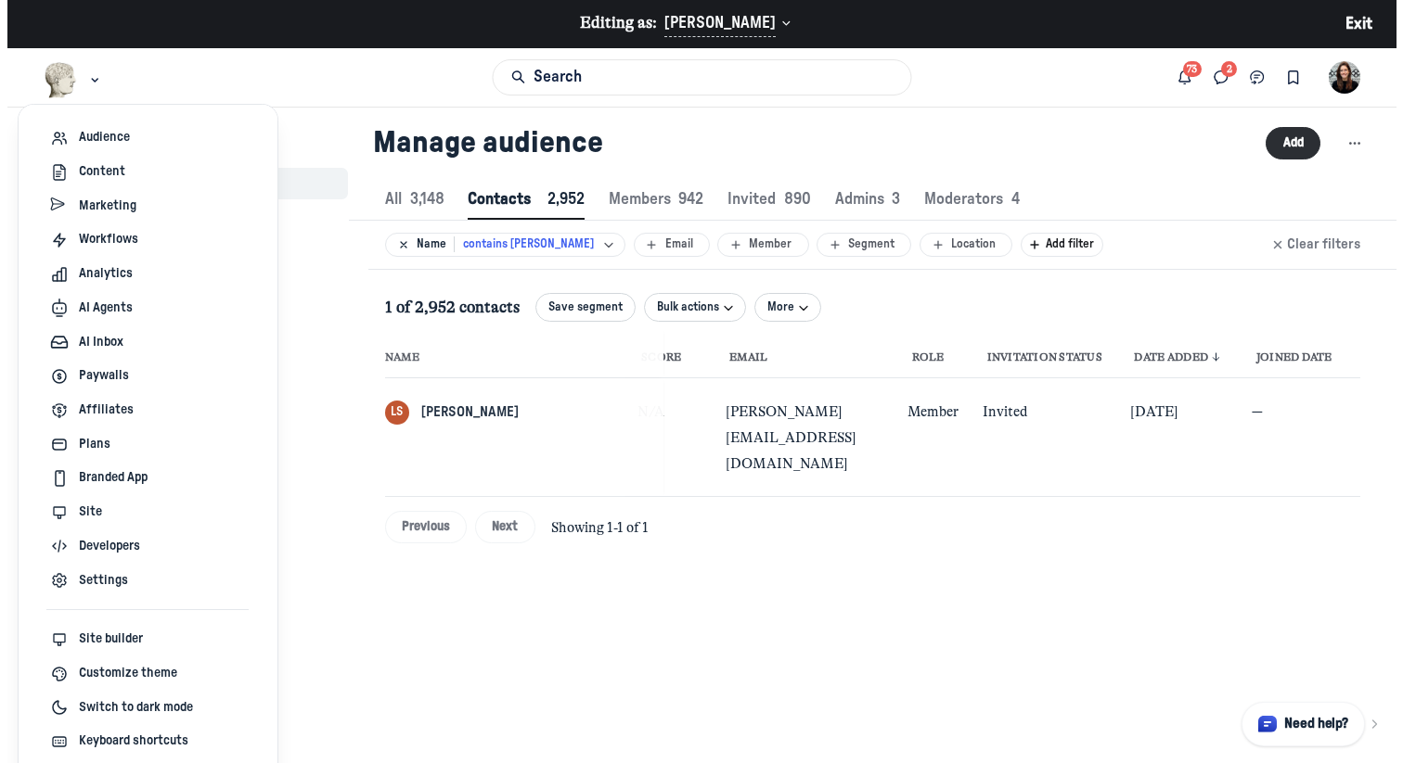
scroll to position [0, 36]
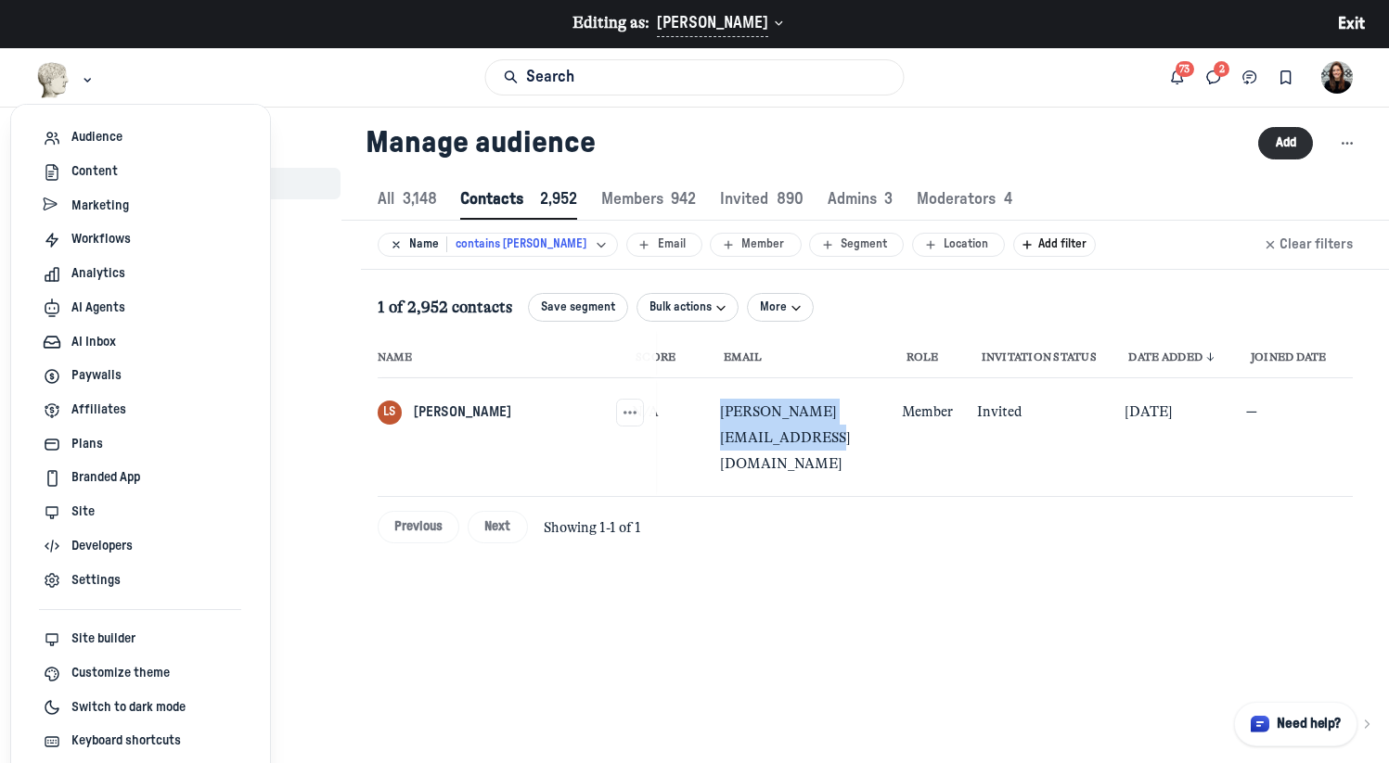
drag, startPoint x: 679, startPoint y: 414, endPoint x: 870, endPoint y: 421, distance: 191.2
click at [870, 421] on td "[PERSON_NAME][EMAIL_ADDRESS][DOMAIN_NAME]" at bounding box center [799, 437] width 182 height 119
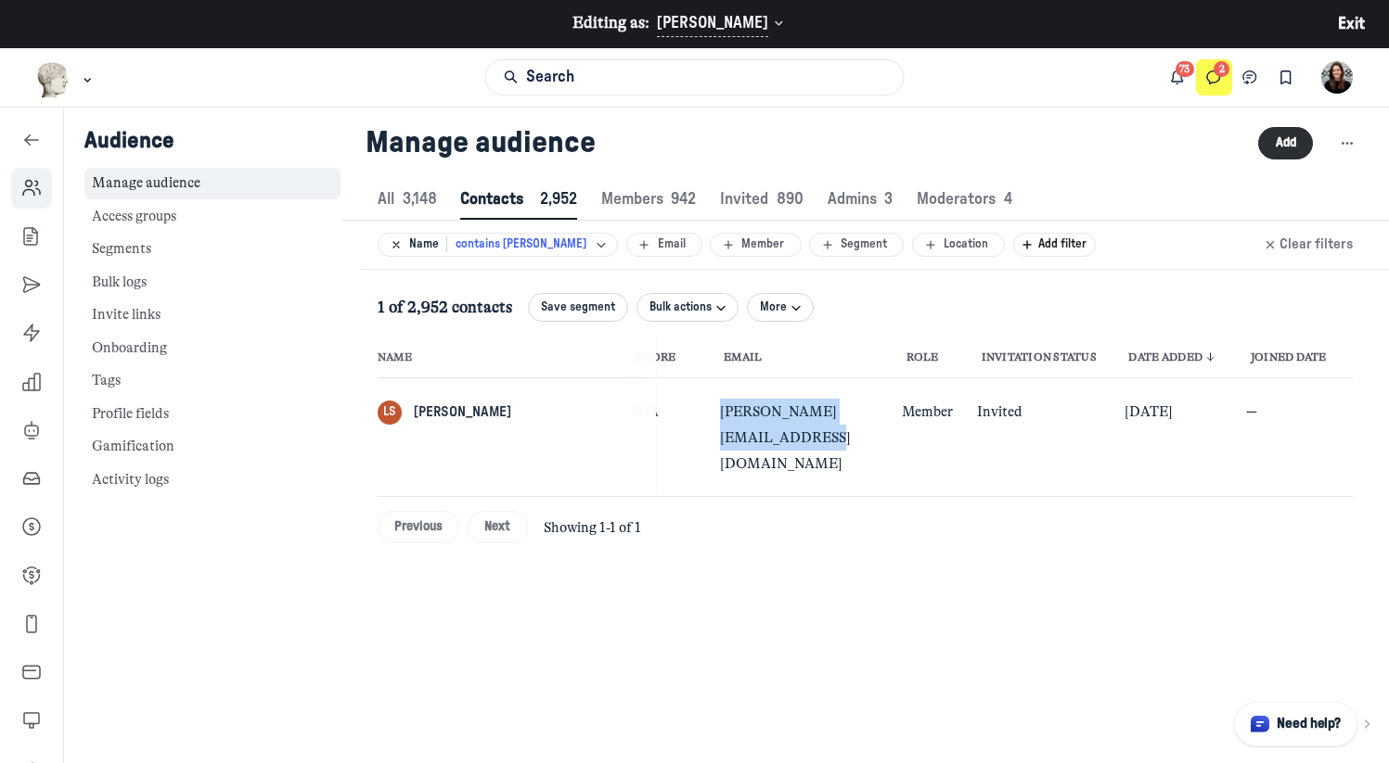
click at [1217, 70] on icon "Direct messages" at bounding box center [1213, 78] width 19 height 20
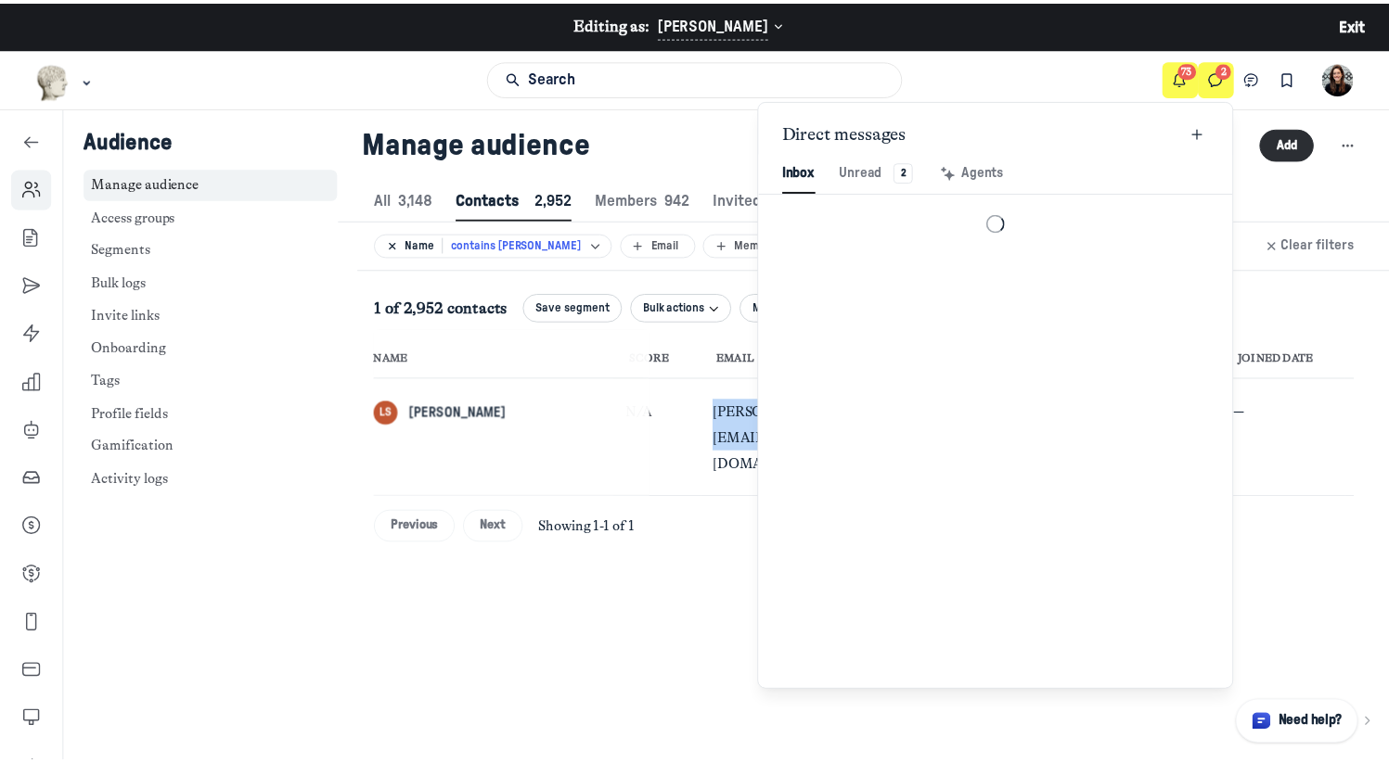
scroll to position [2524, 4323]
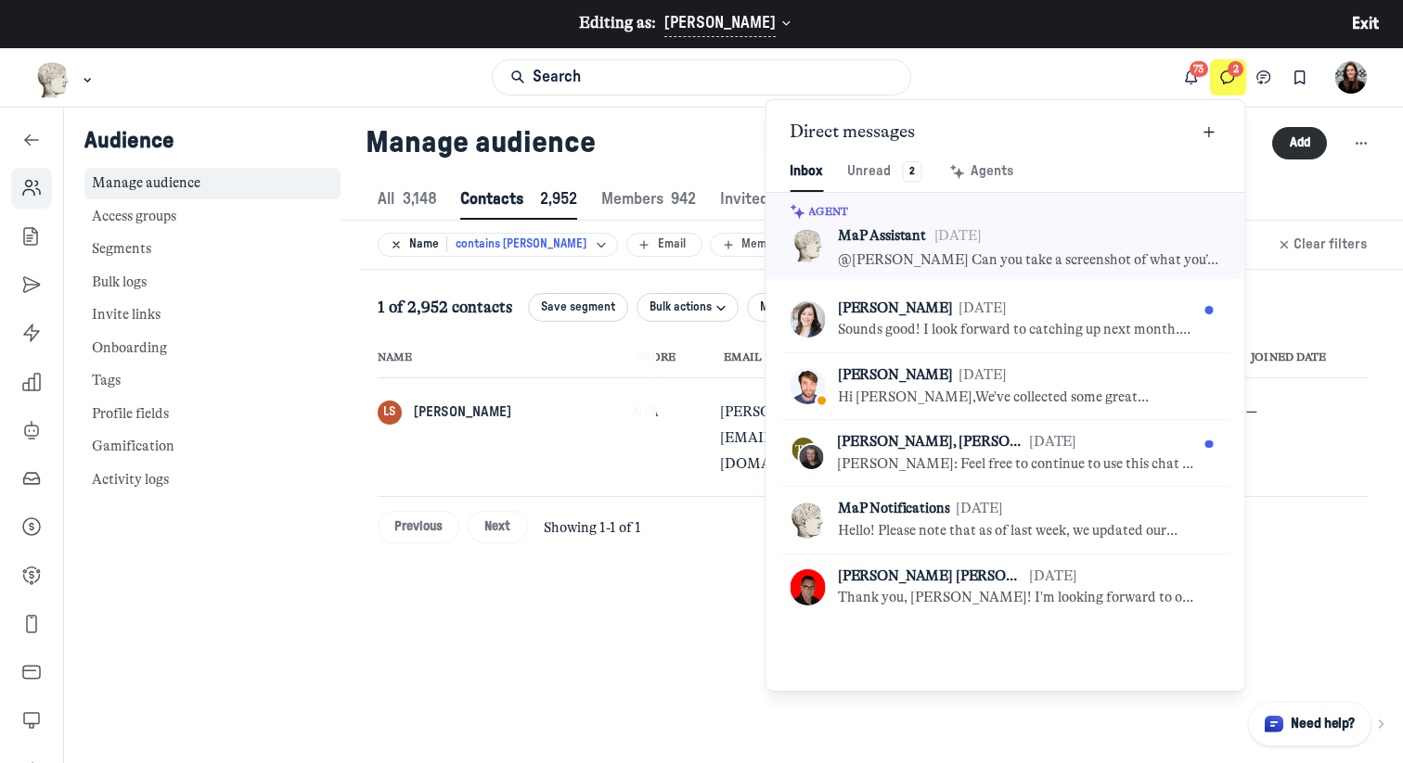
click at [374, 84] on div "Search" at bounding box center [701, 77] width 1403 height 58
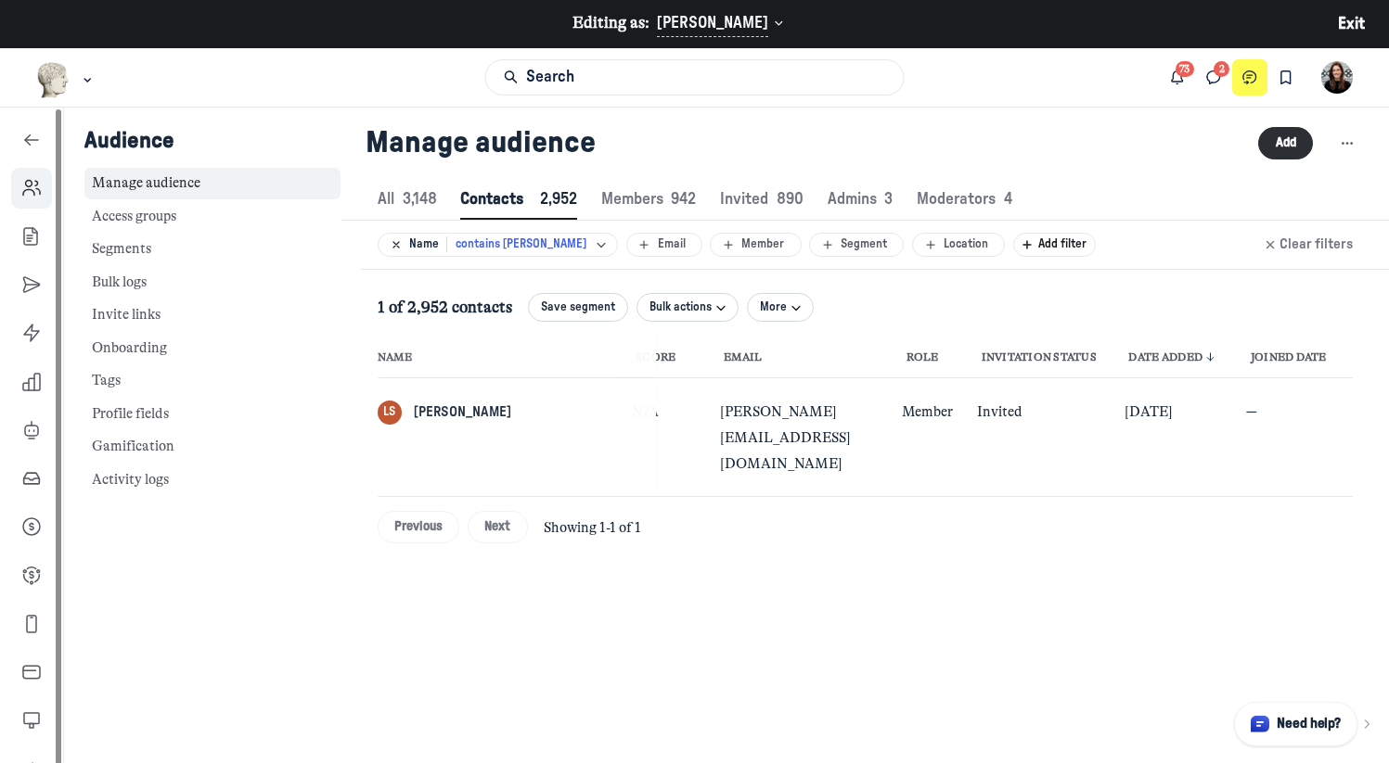
click at [43, 139] on link "Left Sidebar" at bounding box center [31, 140] width 41 height 41
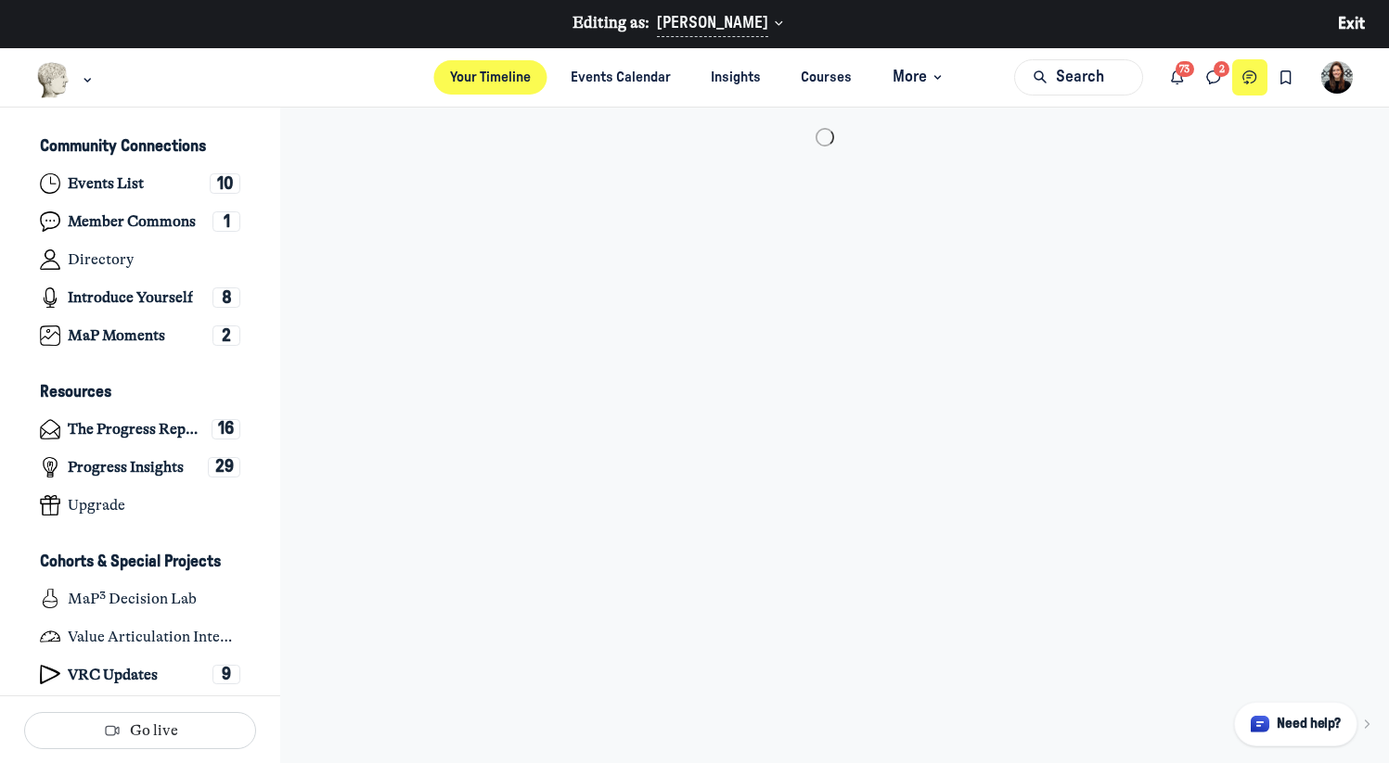
click at [1248, 75] on use "Chat threads" at bounding box center [1249, 77] width 13 height 13
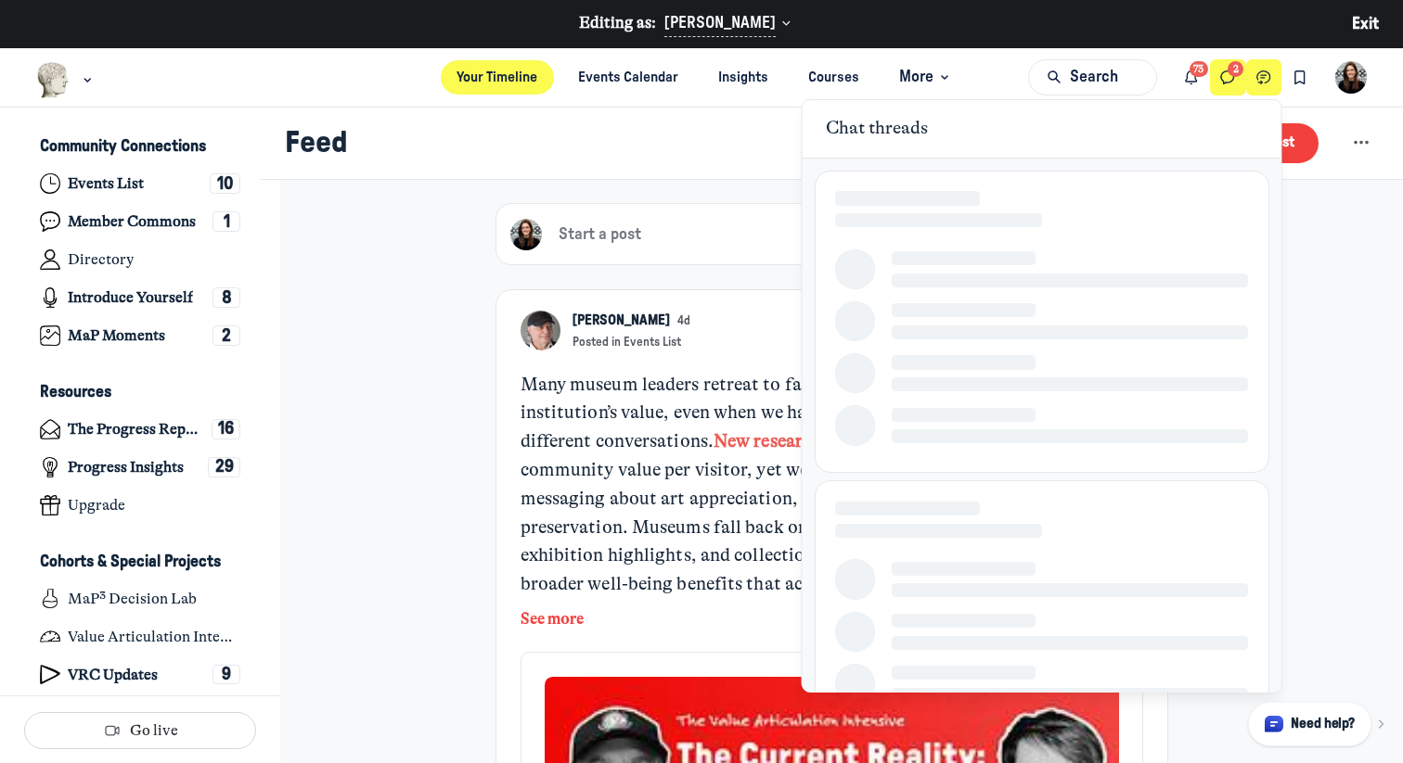
click at [1233, 78] on use "Direct messages" at bounding box center [1227, 77] width 13 height 13
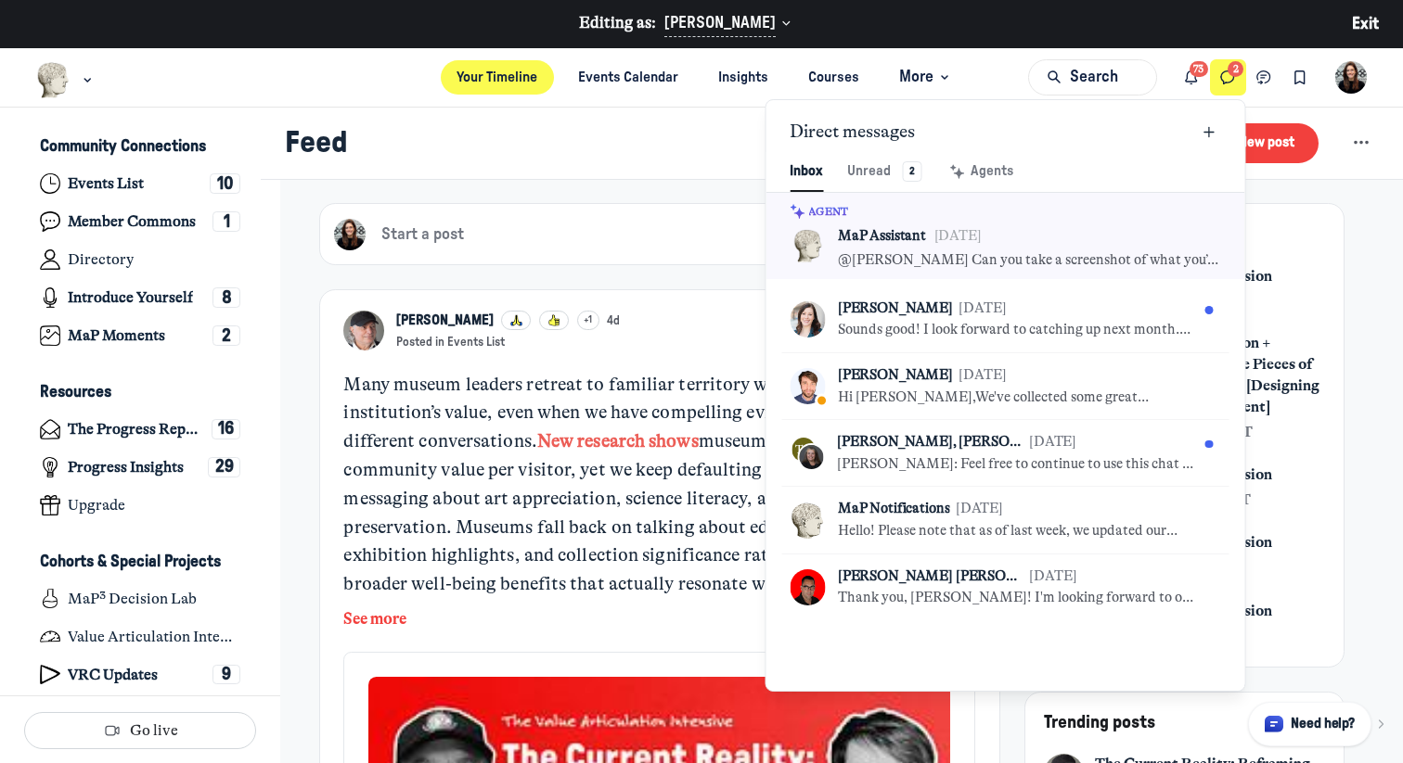
scroll to position [2524, 4323]
